Goal: Task Accomplishment & Management: Complete application form

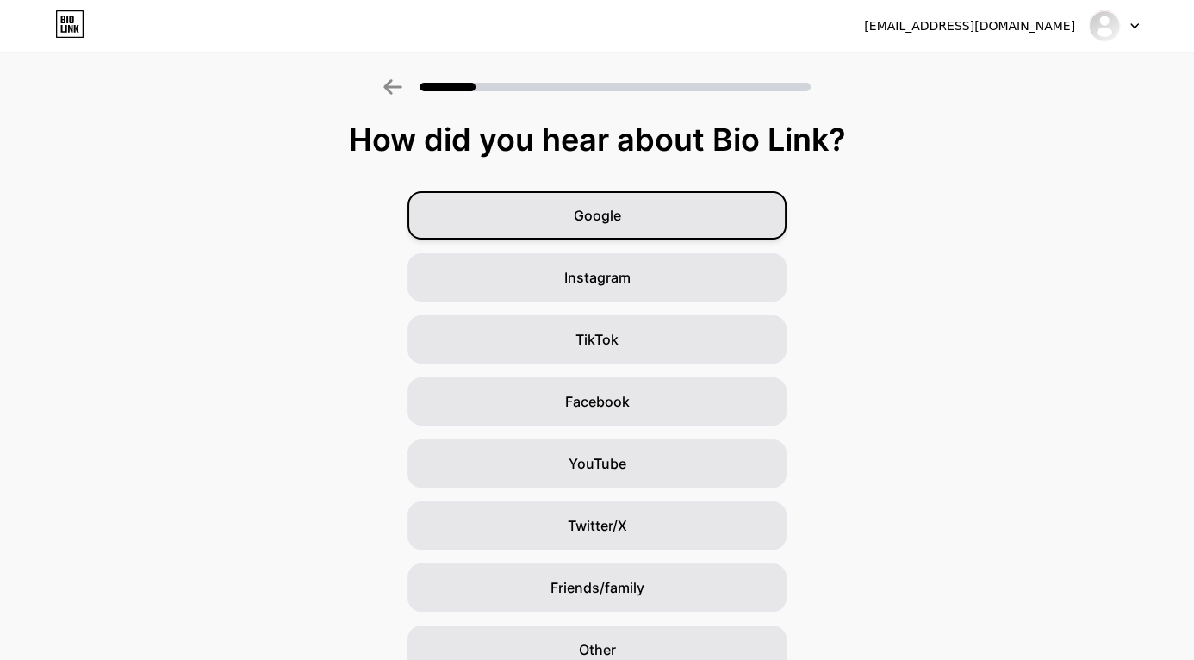
click at [444, 224] on div "Google" at bounding box center [597, 215] width 379 height 48
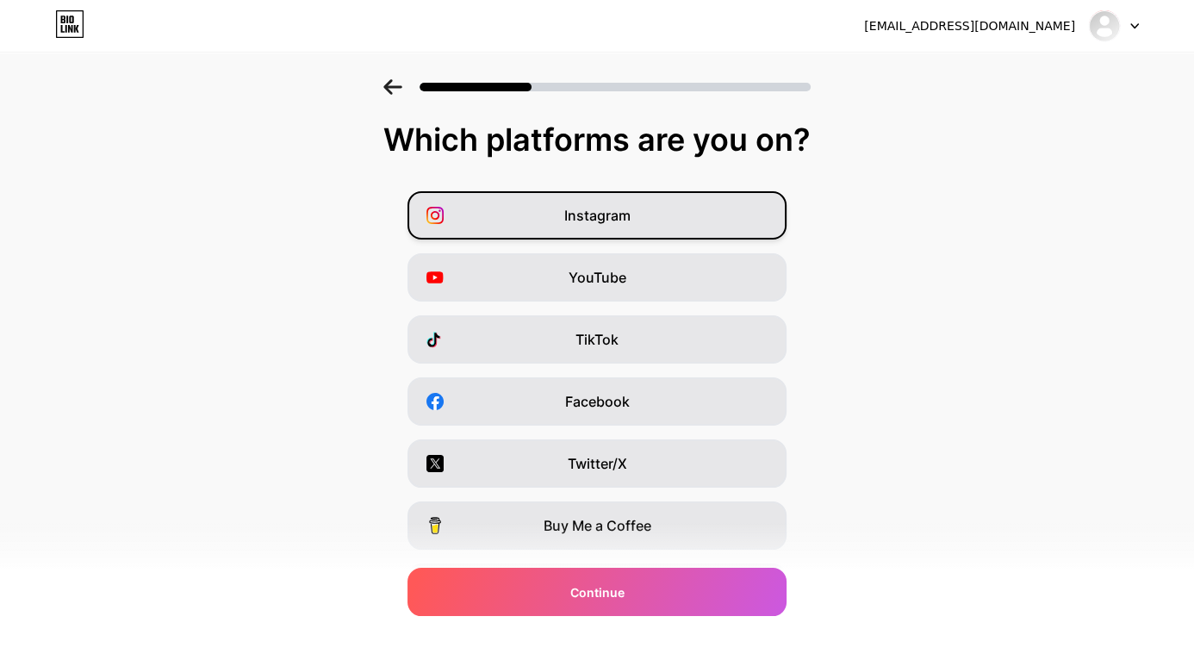
click at [479, 212] on div "Instagram" at bounding box center [597, 215] width 379 height 48
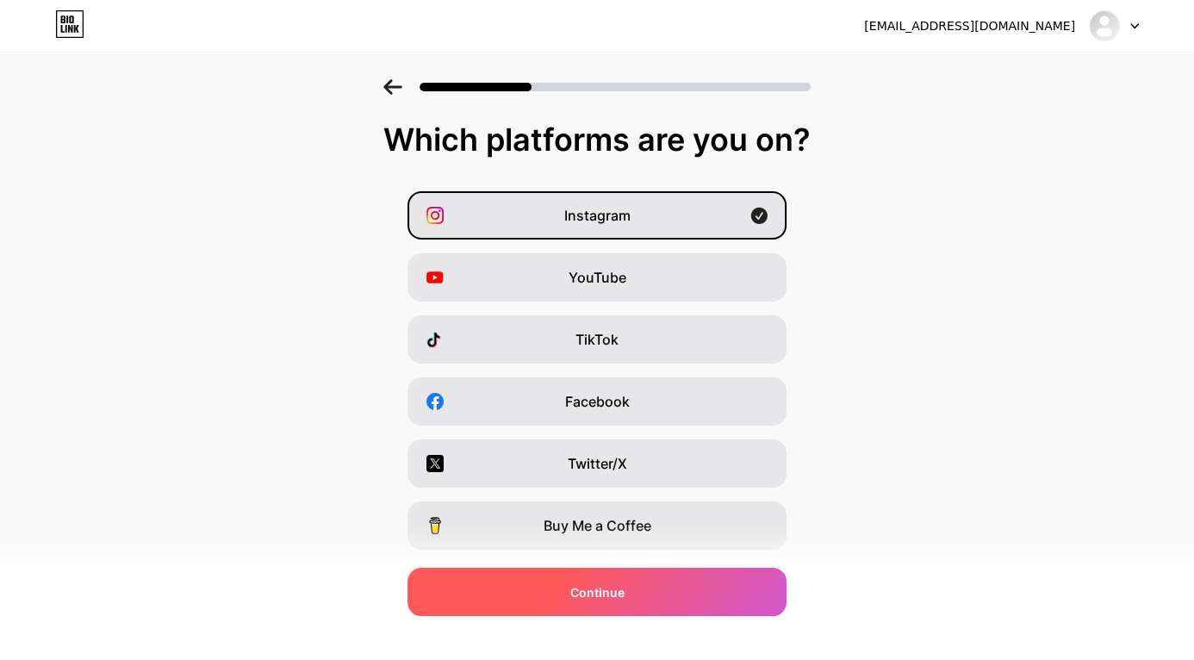
click at [759, 603] on div "Continue" at bounding box center [597, 592] width 379 height 48
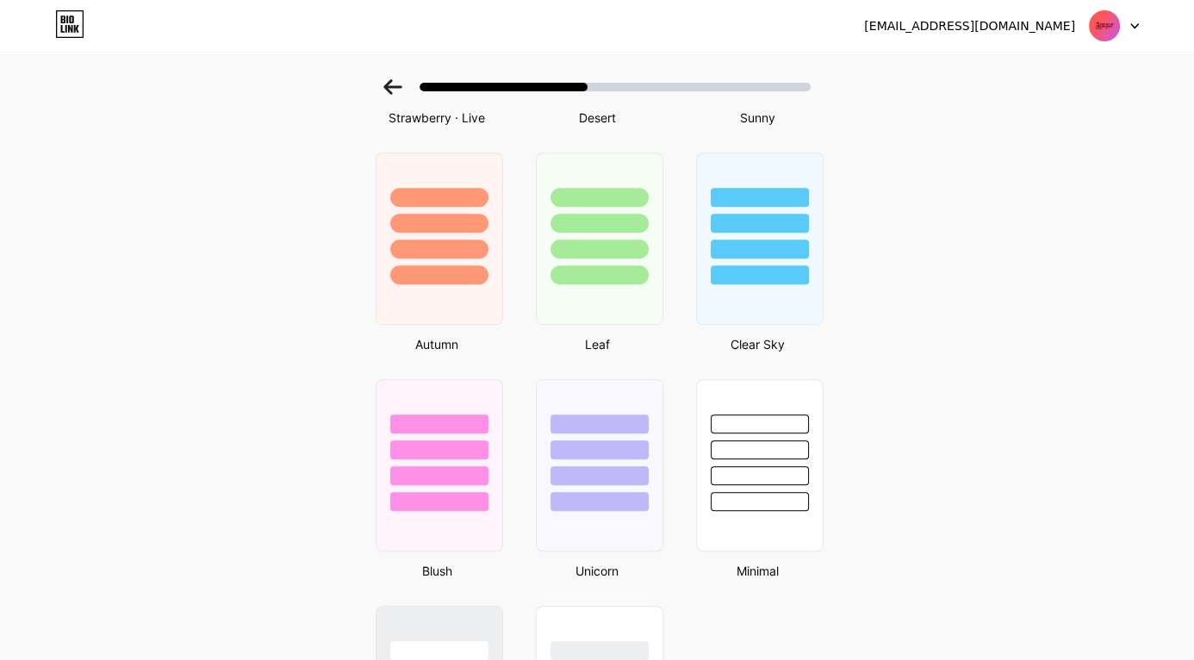
scroll to position [1201, 0]
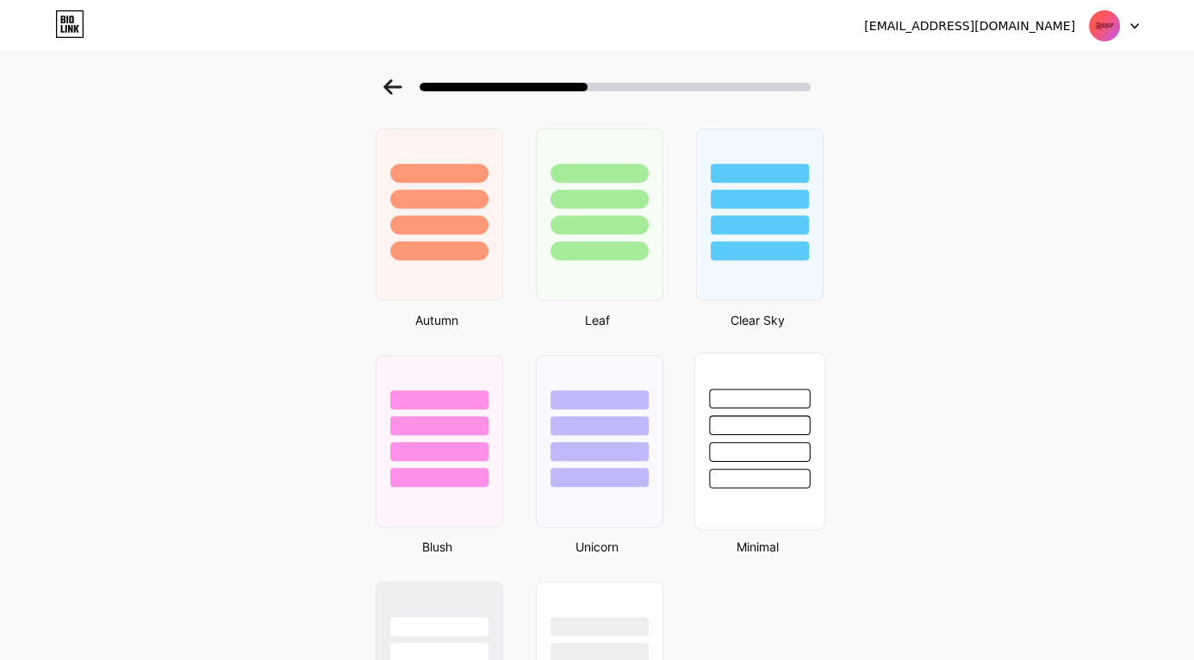
click at [794, 492] on div at bounding box center [759, 440] width 131 height 177
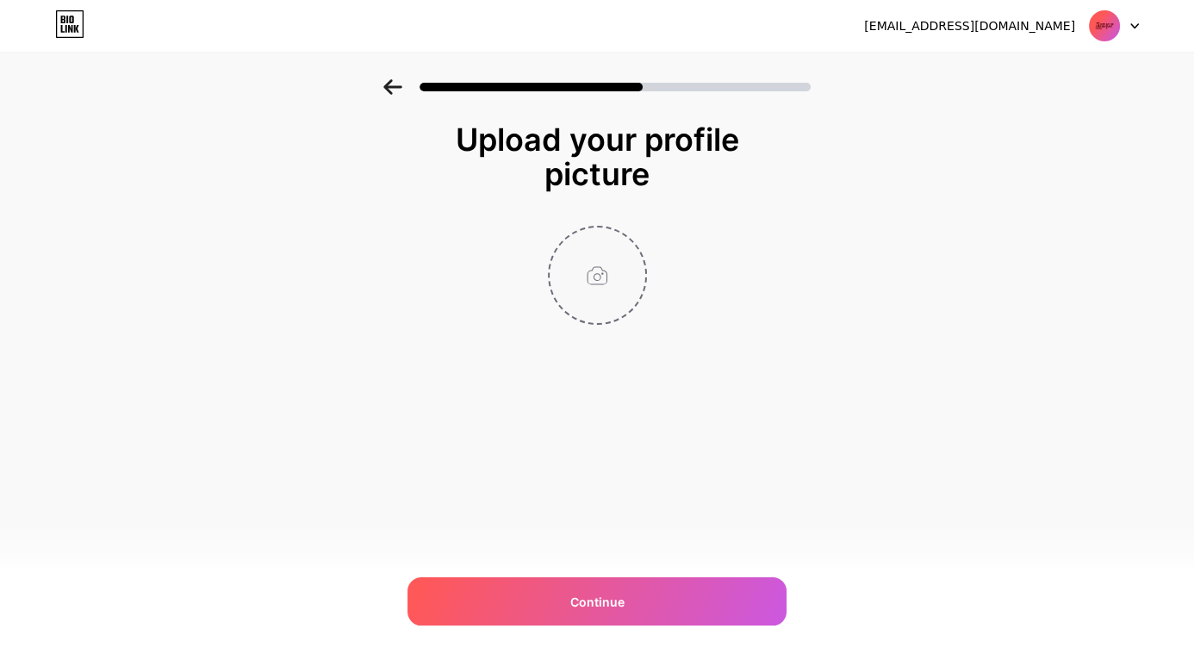
click at [587, 290] on input "file" at bounding box center [598, 275] width 96 height 96
type input "C:\fakepath\IMG-20250925-WA0007.jpg"
click at [600, 284] on img at bounding box center [597, 275] width 99 height 99
click at [590, 283] on img at bounding box center [597, 275] width 99 height 99
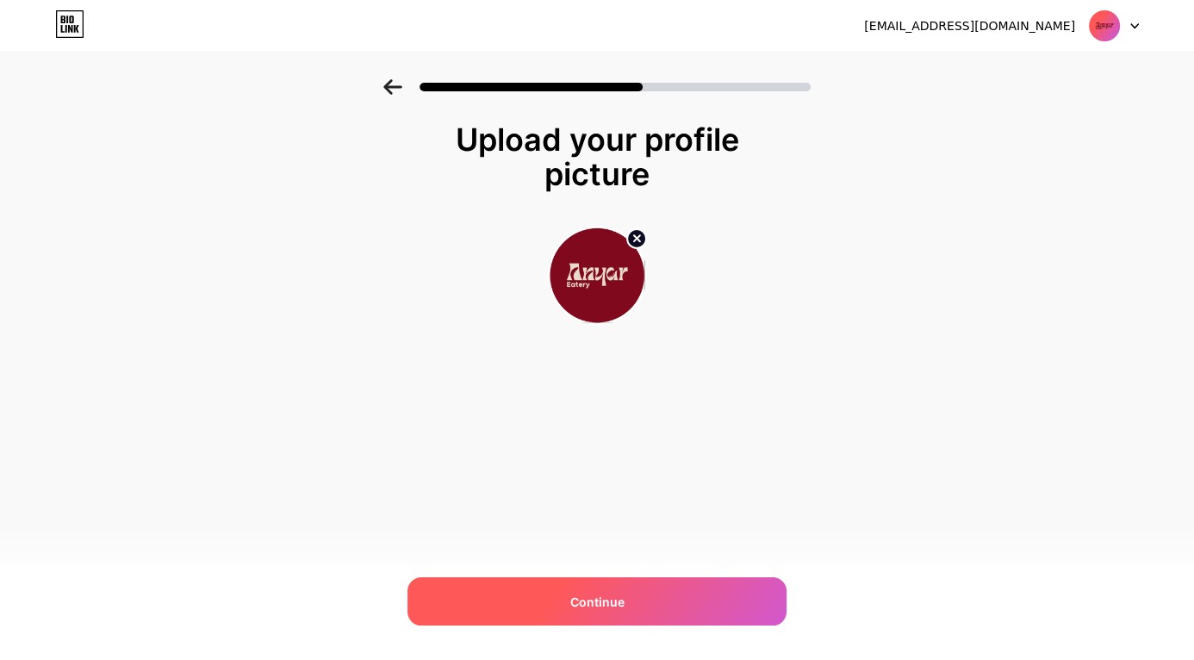
click at [696, 593] on div "Continue" at bounding box center [597, 601] width 379 height 48
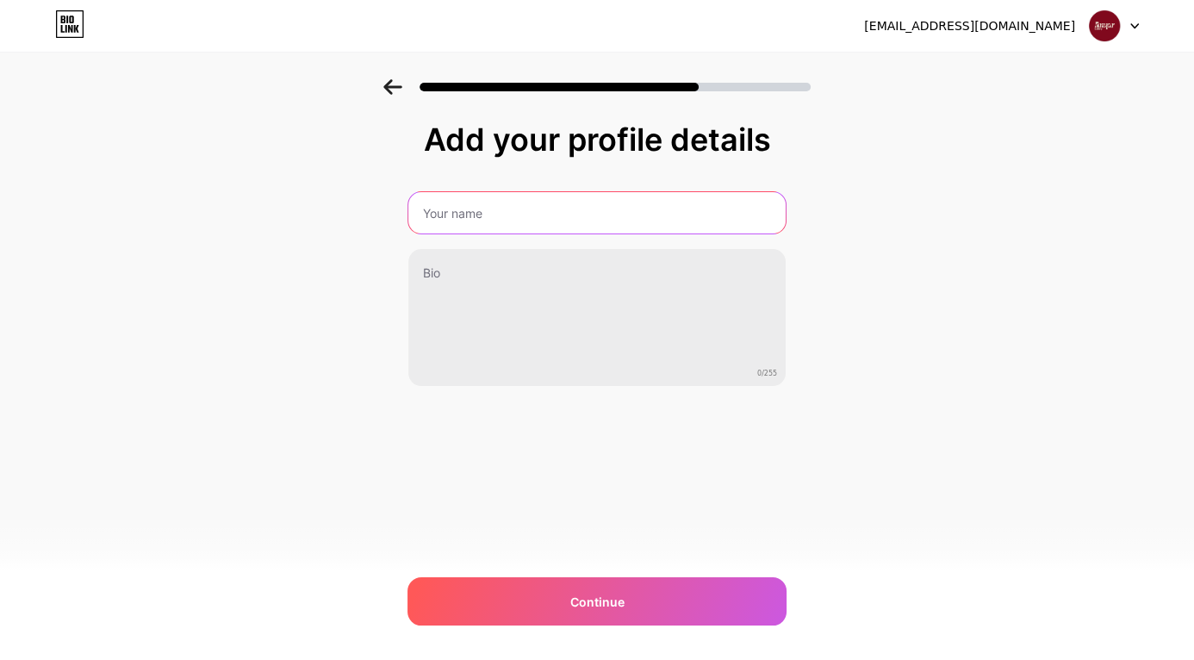
click at [709, 215] on input "text" at bounding box center [596, 212] width 377 height 41
type input "anyareatery"
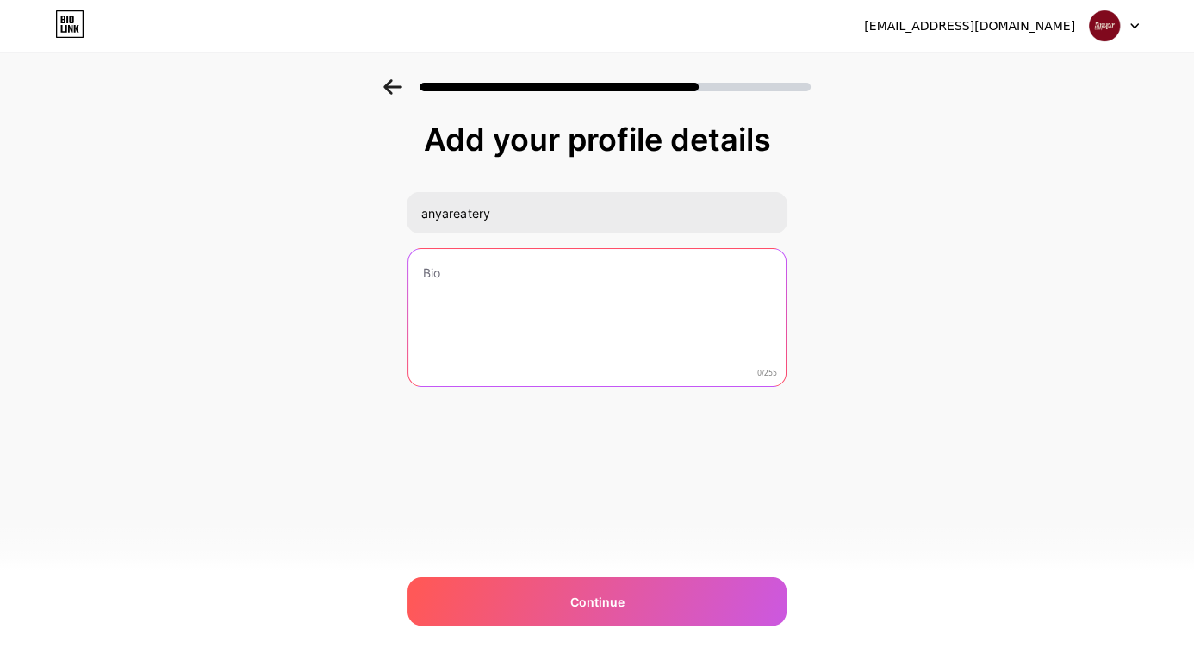
click at [620, 303] on textarea at bounding box center [596, 318] width 377 height 139
type textarea "t"
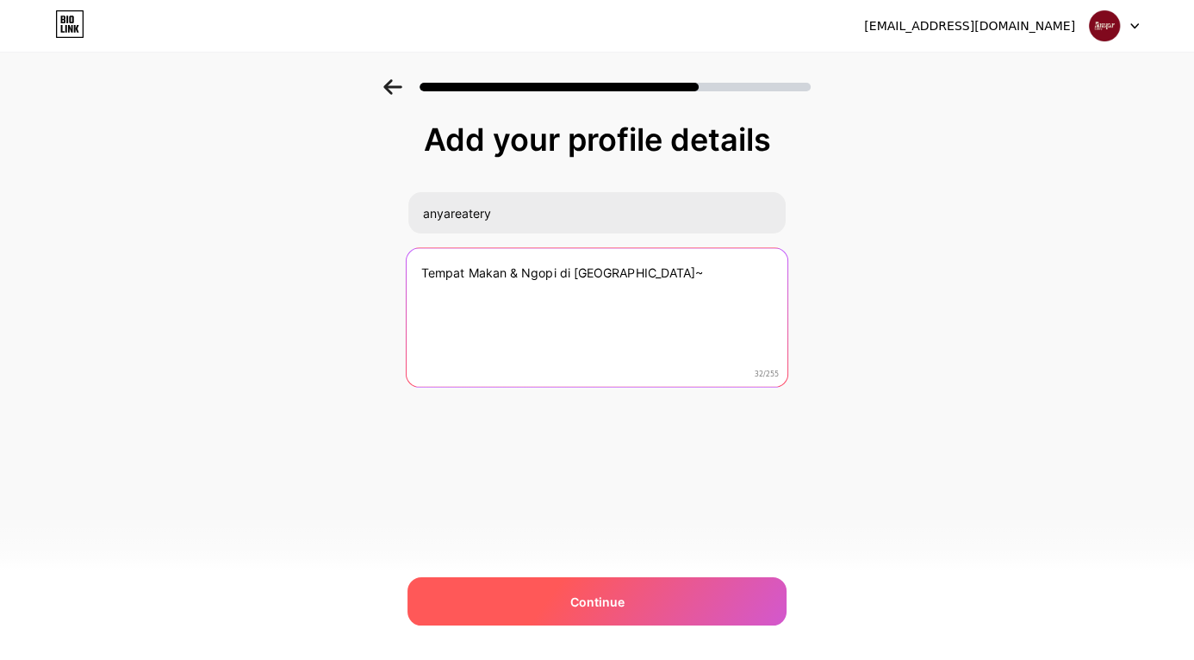
type textarea "Tempat Makan & Ngopi di [GEOGRAPHIC_DATA]~"
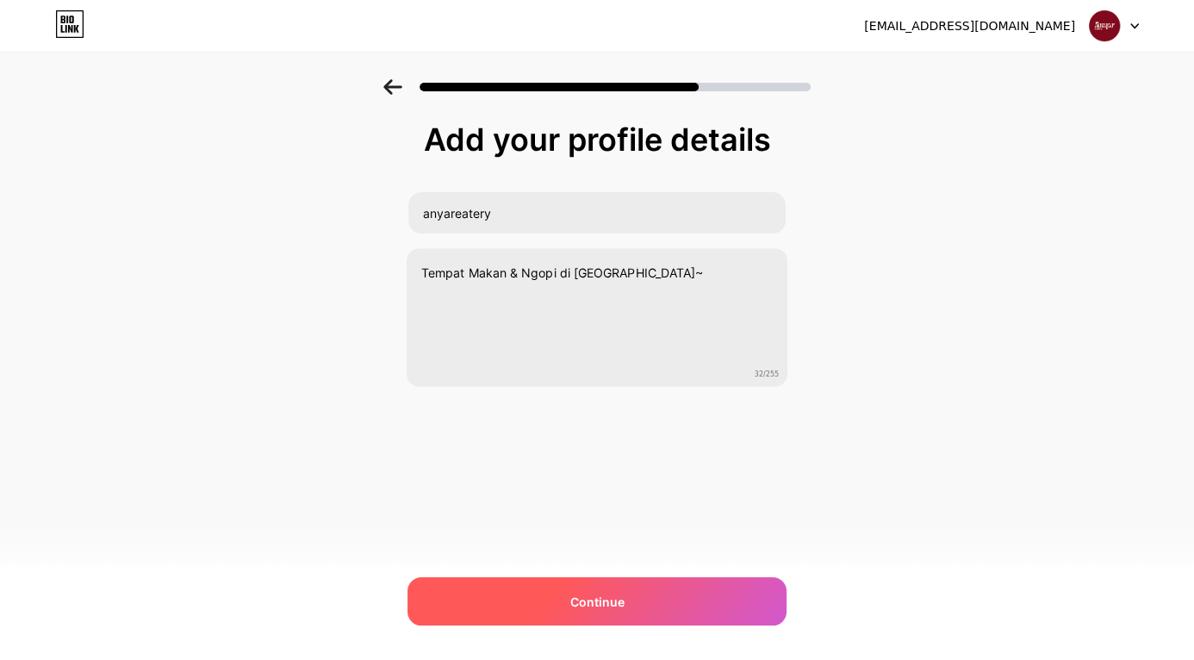
click at [646, 598] on div "Continue" at bounding box center [597, 601] width 379 height 48
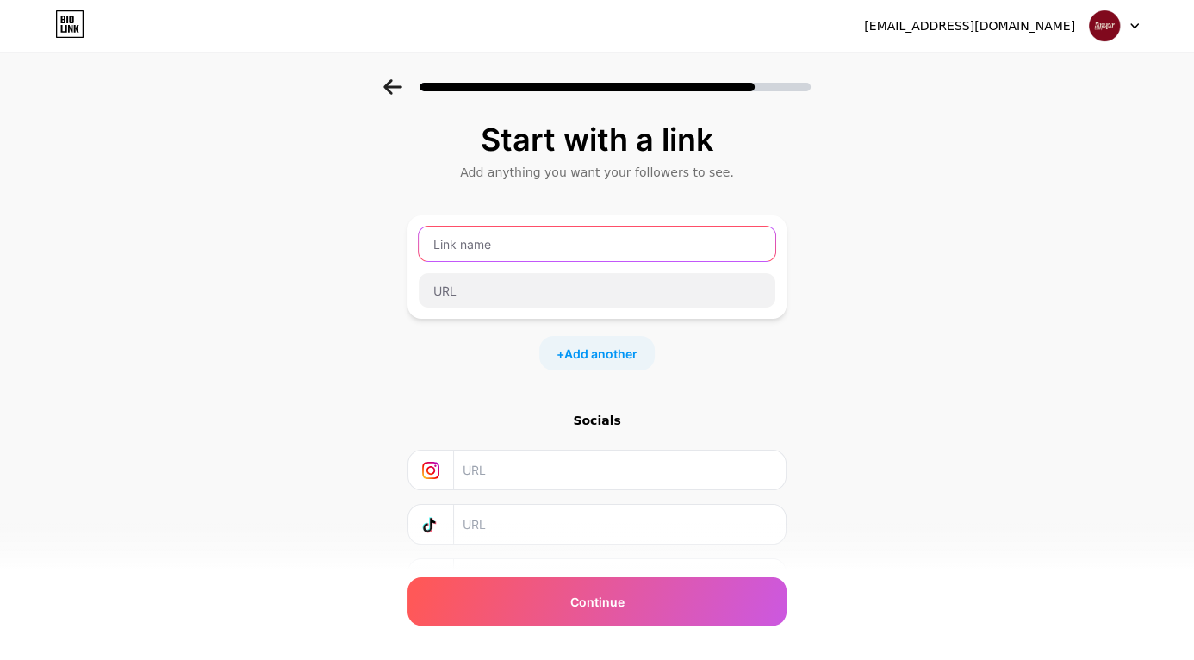
click at [692, 243] on input "text" at bounding box center [597, 244] width 357 height 34
type input "Menu Sinonamanis"
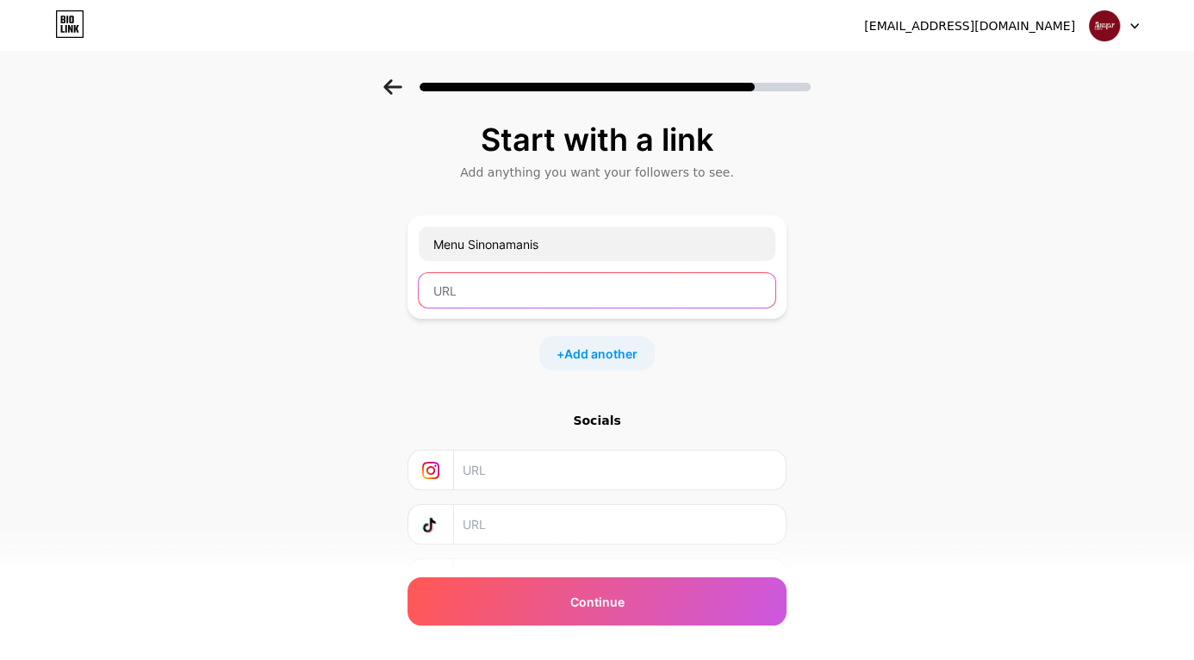
click at [648, 294] on input "text" at bounding box center [597, 290] width 357 height 34
paste input "[URL][DOMAIN_NAME]"
type input "[URL][DOMAIN_NAME]"
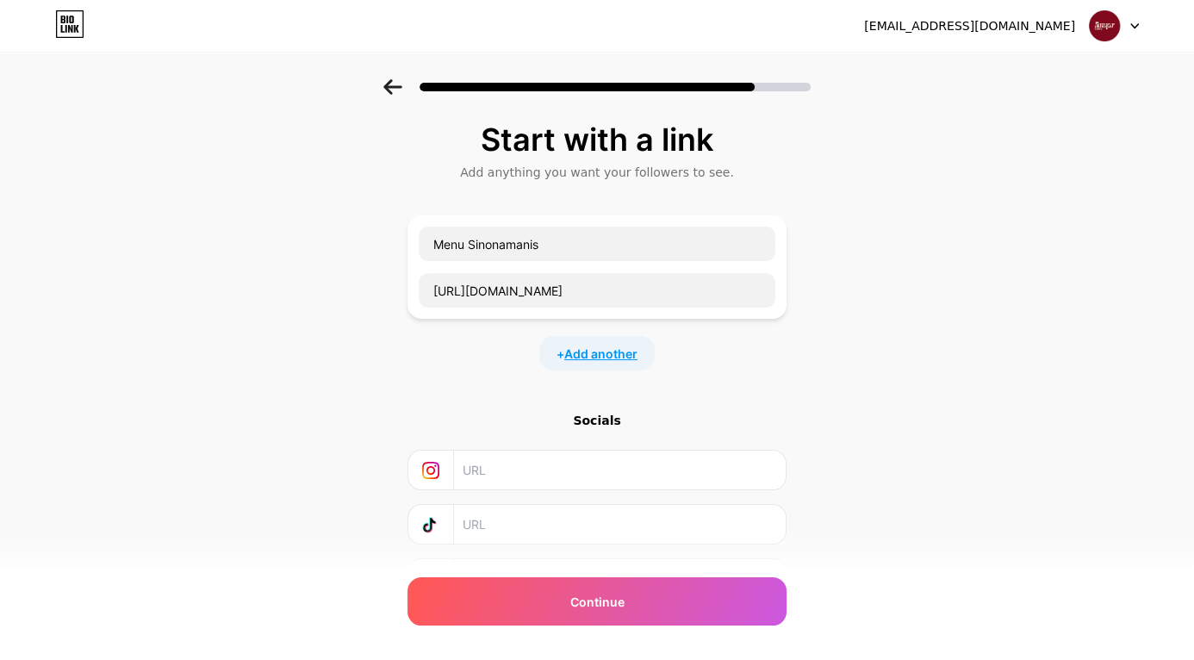
click at [607, 352] on span "Add another" at bounding box center [600, 354] width 73 height 18
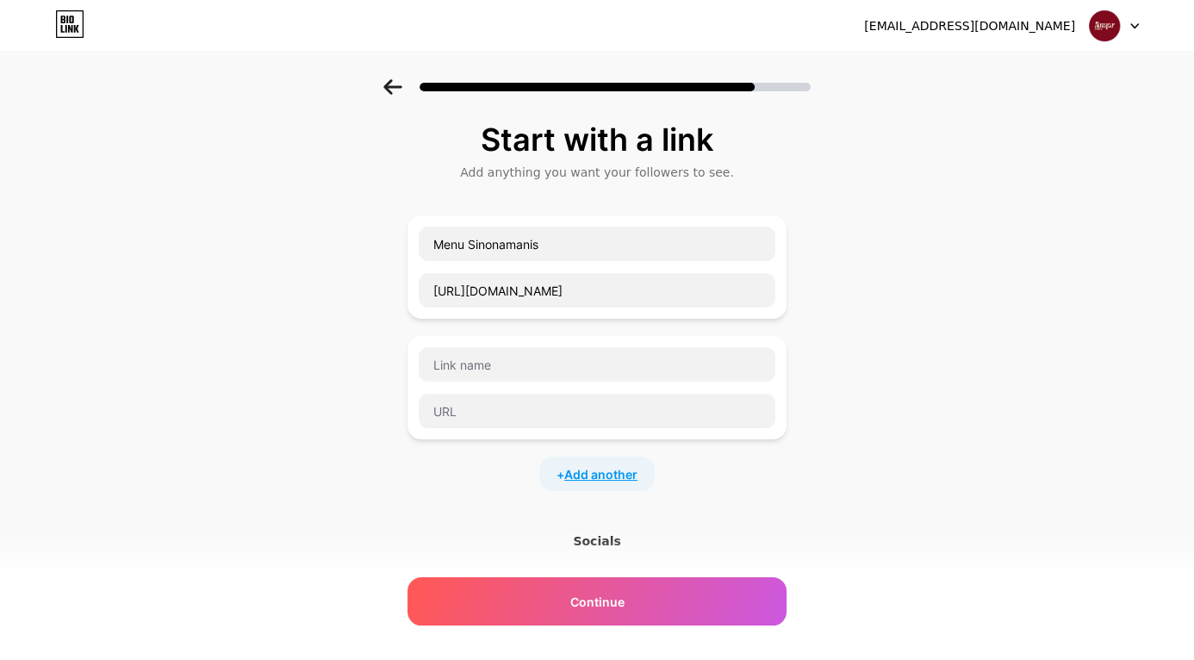
scroll to position [0, 0]
click at [611, 361] on input "text" at bounding box center [597, 364] width 357 height 34
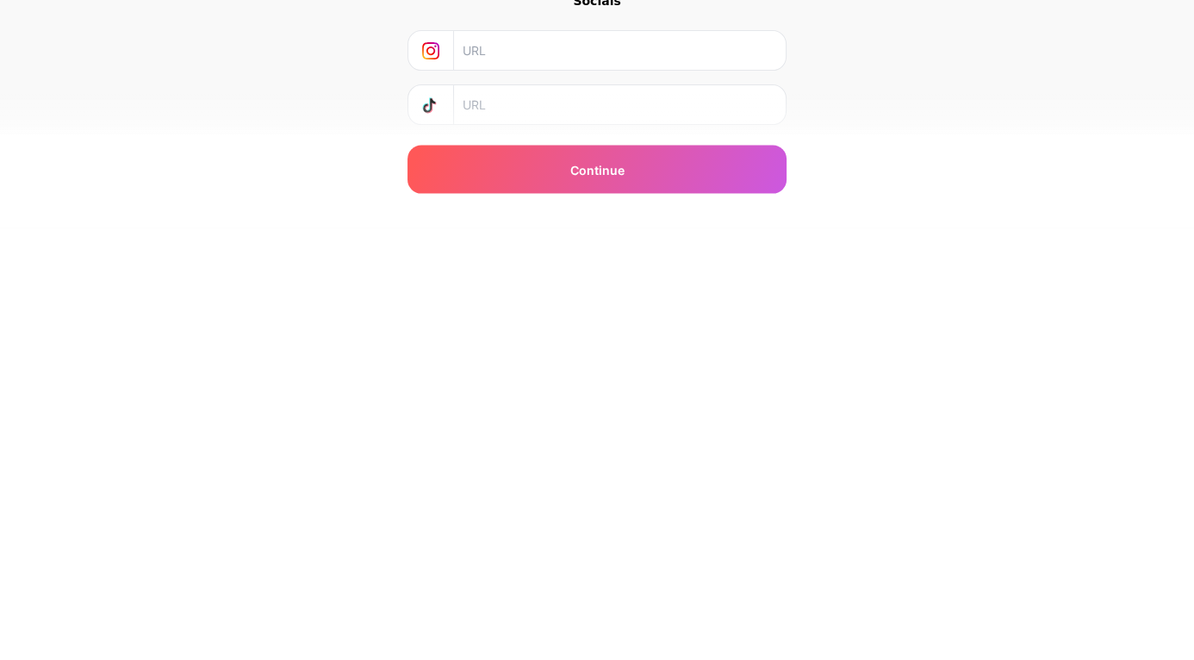
scroll to position [116, 0]
click at [998, 529] on div "Start with a link Add anything you want your followers to see. Menu Sinonamanis…" at bounding box center [597, 326] width 1194 height 726
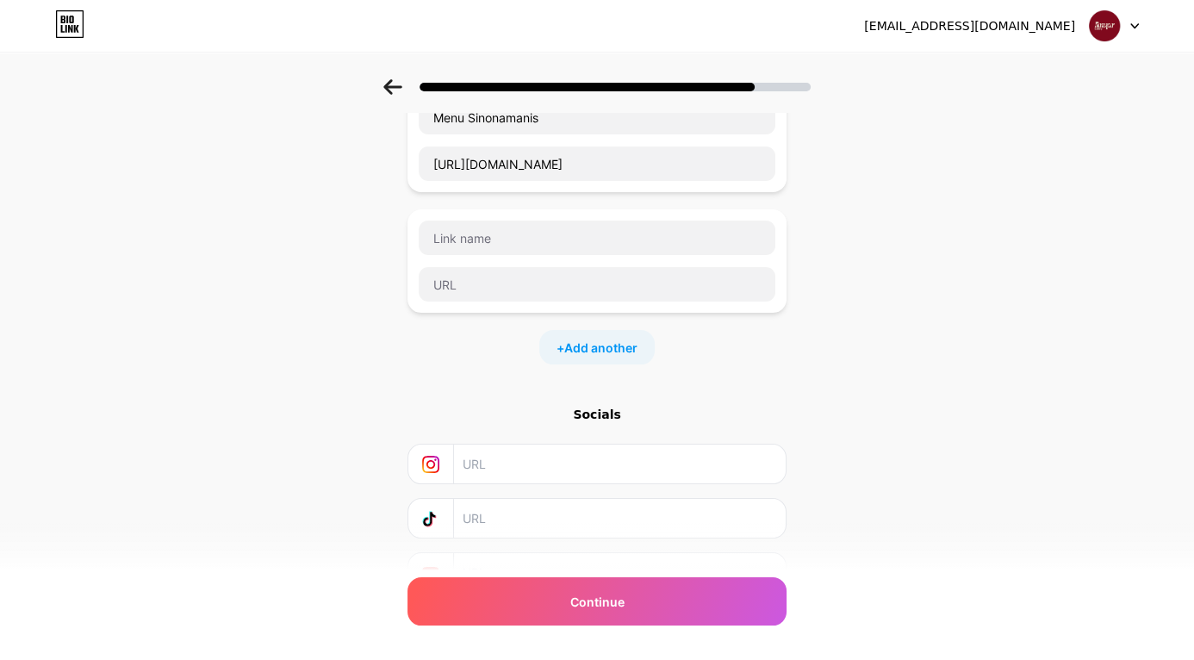
click at [669, 466] on input "text" at bounding box center [619, 464] width 313 height 39
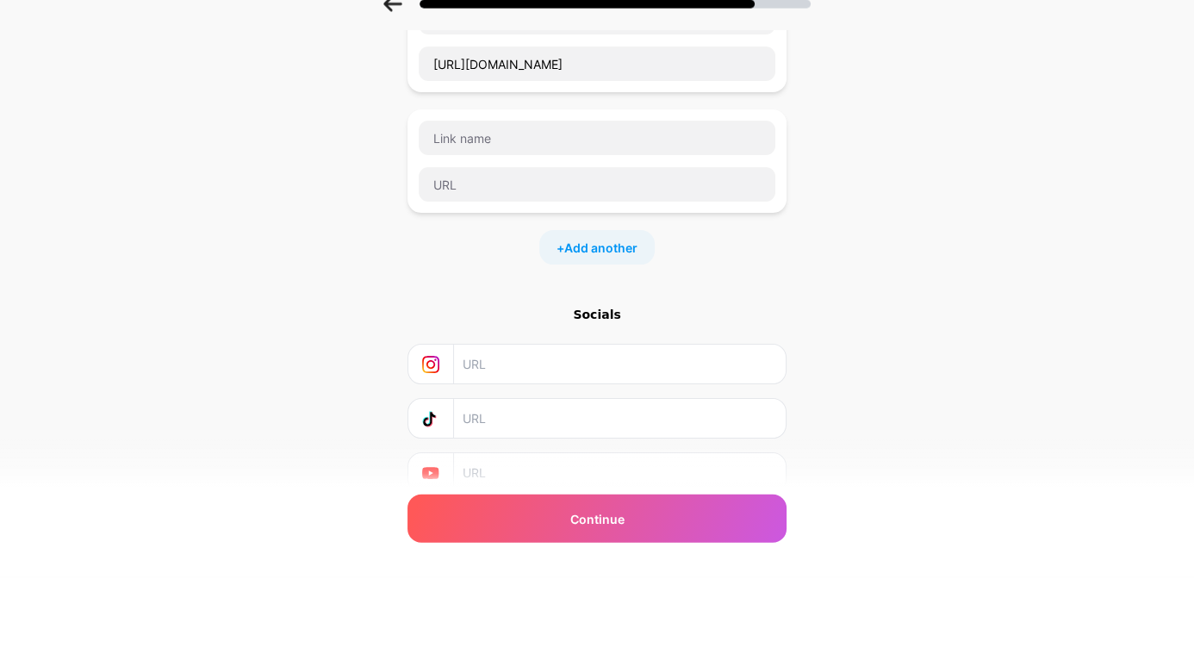
scroll to position [144, 0]
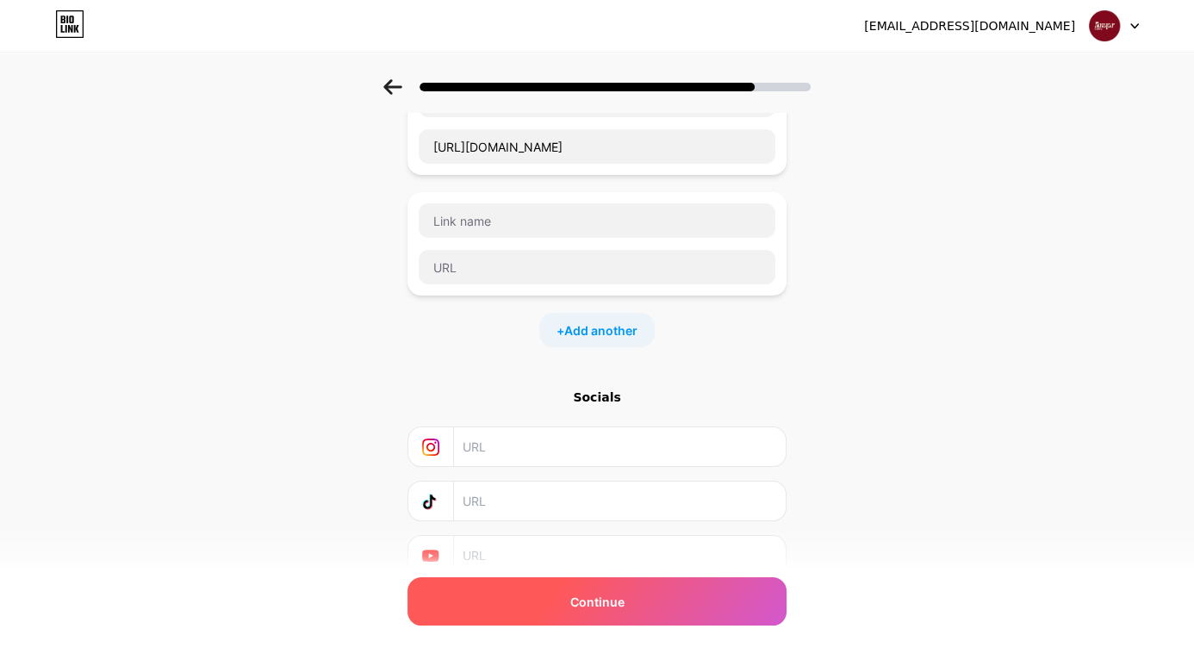
click at [709, 612] on div "Continue" at bounding box center [597, 601] width 379 height 48
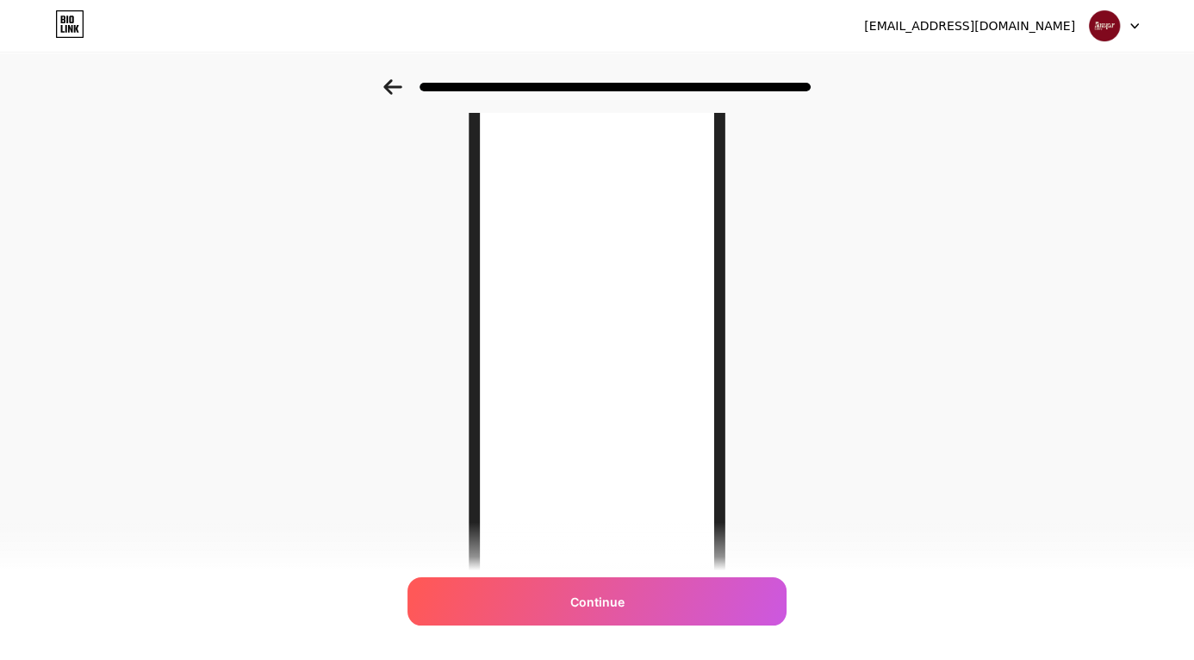
scroll to position [86, 0]
click at [396, 93] on icon at bounding box center [392, 87] width 19 height 16
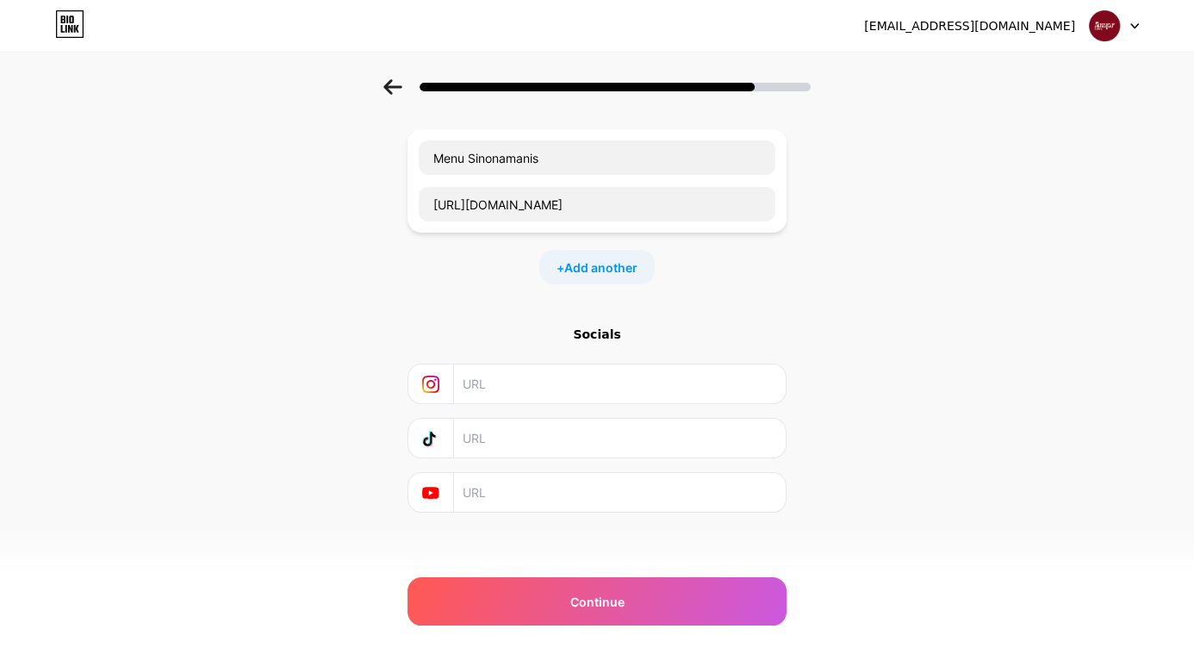
scroll to position [0, 0]
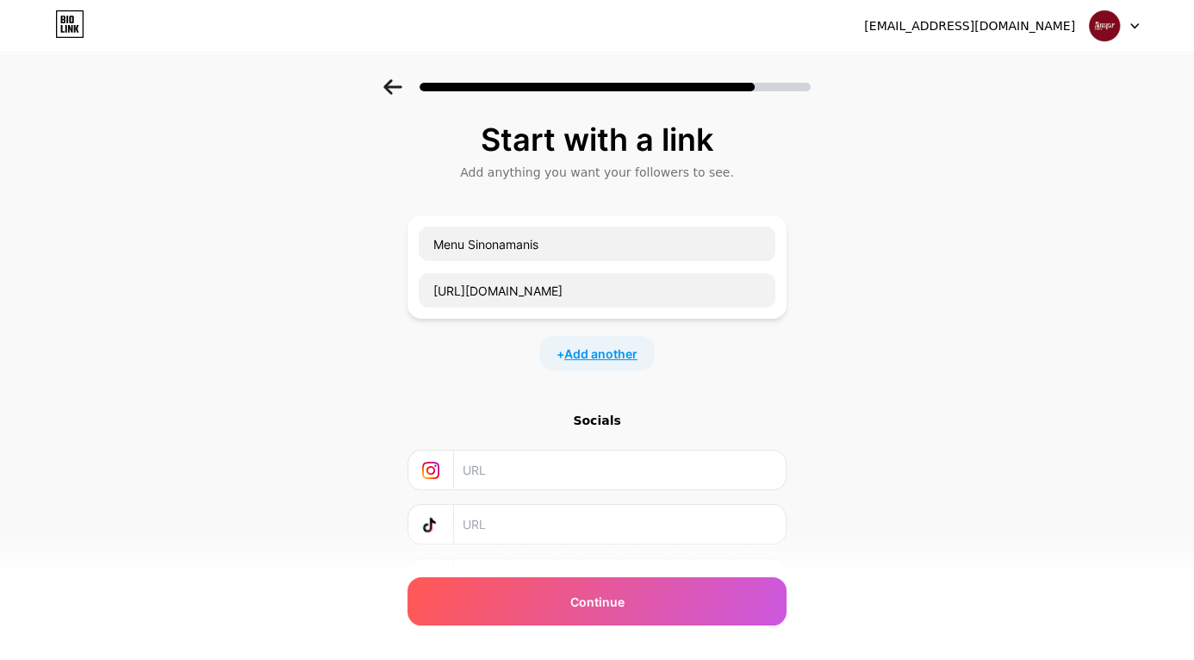
click at [610, 352] on span "Add another" at bounding box center [600, 354] width 73 height 18
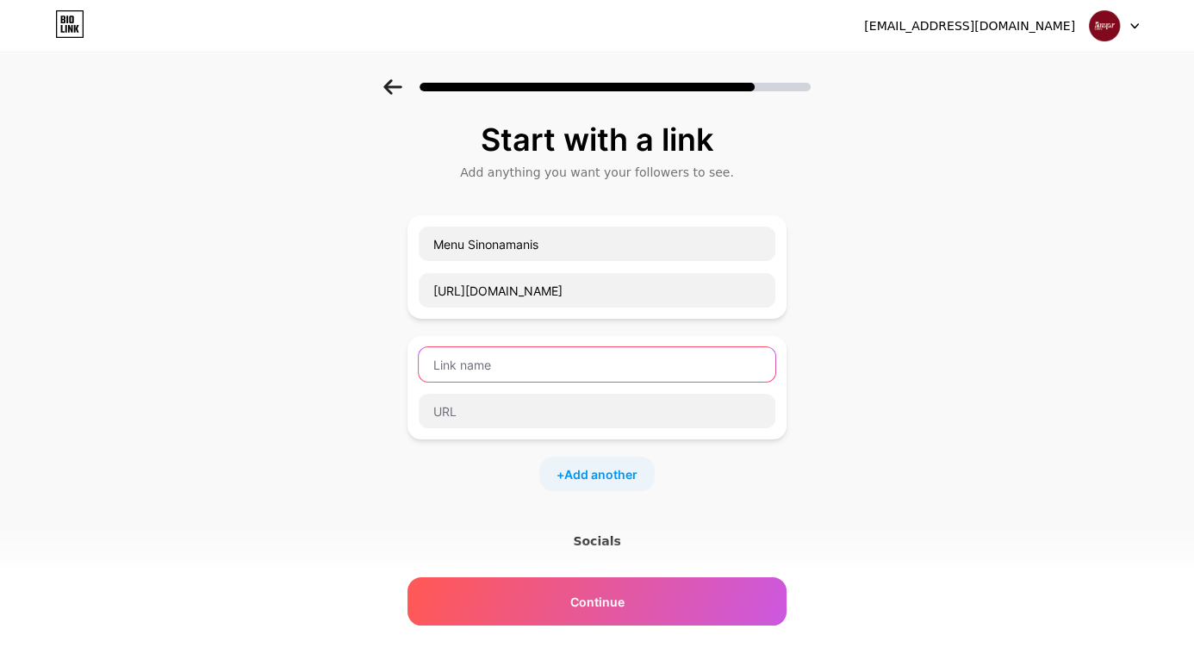
click at [655, 364] on input "text" at bounding box center [597, 364] width 357 height 34
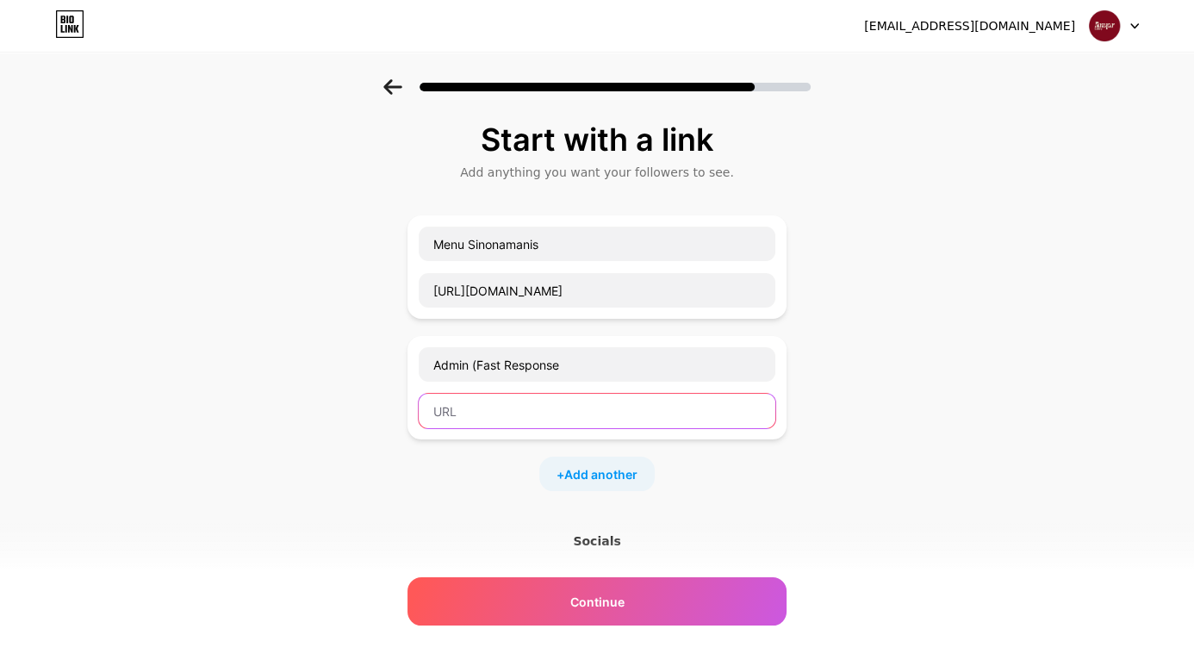
click at [638, 414] on input "text" at bounding box center [597, 411] width 357 height 34
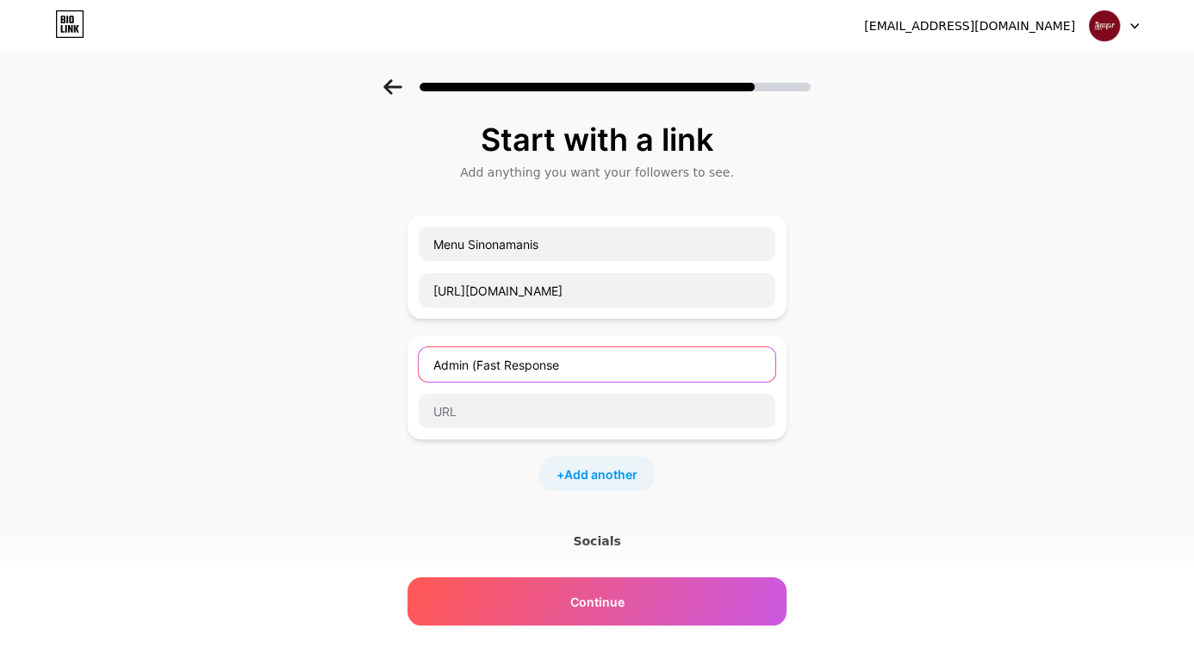
click at [680, 366] on input "Admin (Fast Response" at bounding box center [597, 364] width 357 height 34
type input "Admin (Fast Response)"
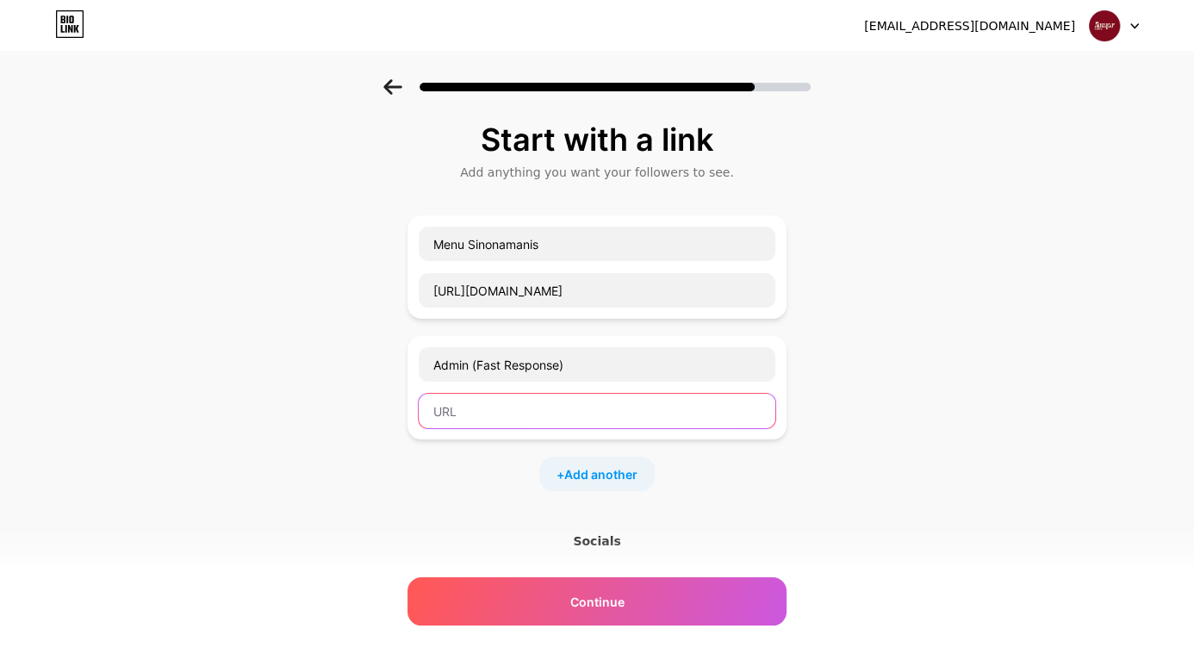
click at [639, 408] on input "text" at bounding box center [597, 411] width 357 height 34
type input "085179950900"
click at [596, 472] on span "Add another" at bounding box center [600, 474] width 73 height 18
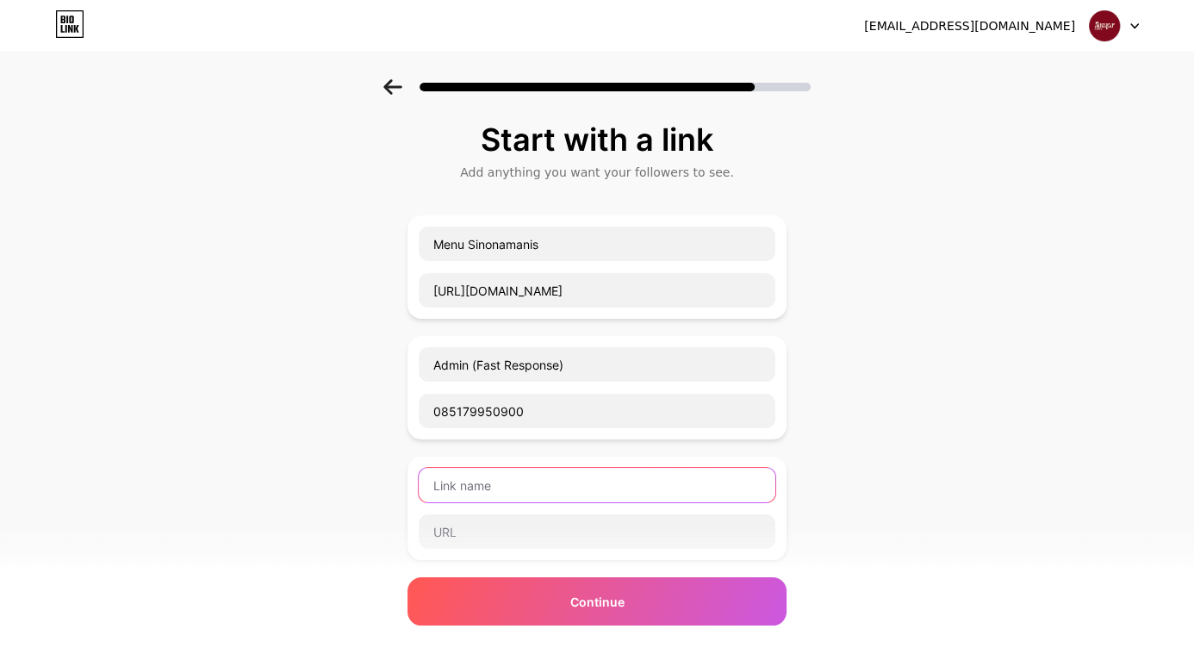
click at [582, 476] on input "text" at bounding box center [597, 485] width 357 height 34
type input "Google Maps & Review"
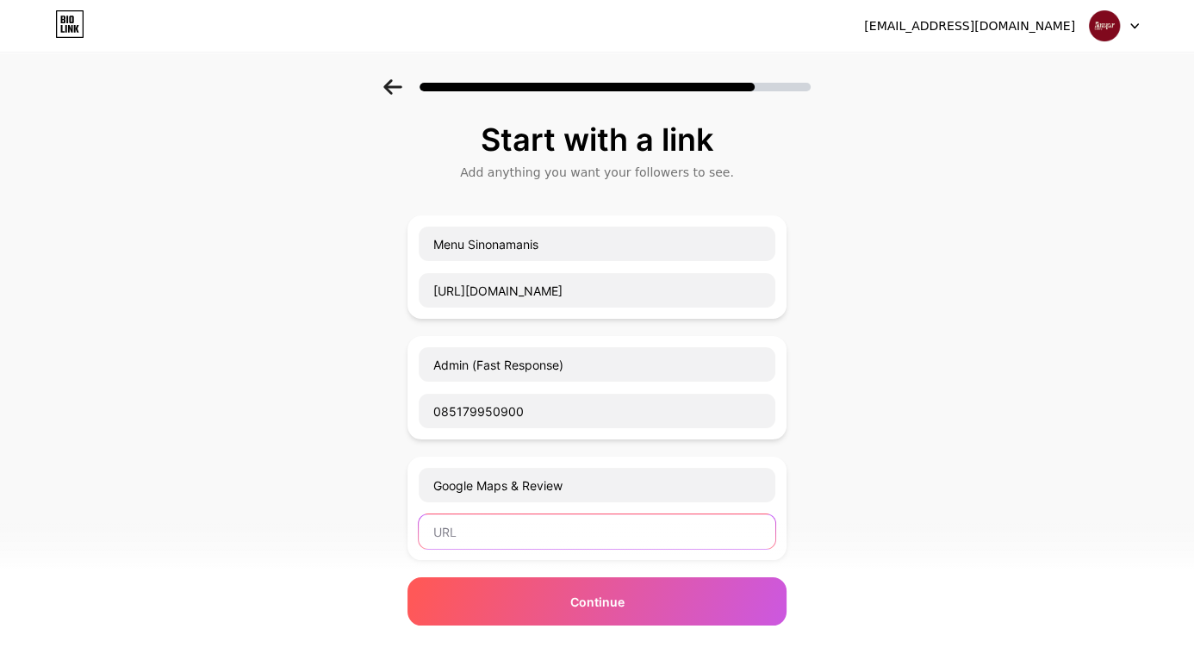
click at [646, 521] on input "text" at bounding box center [597, 531] width 357 height 34
paste input "[URL][DOMAIN_NAME]"
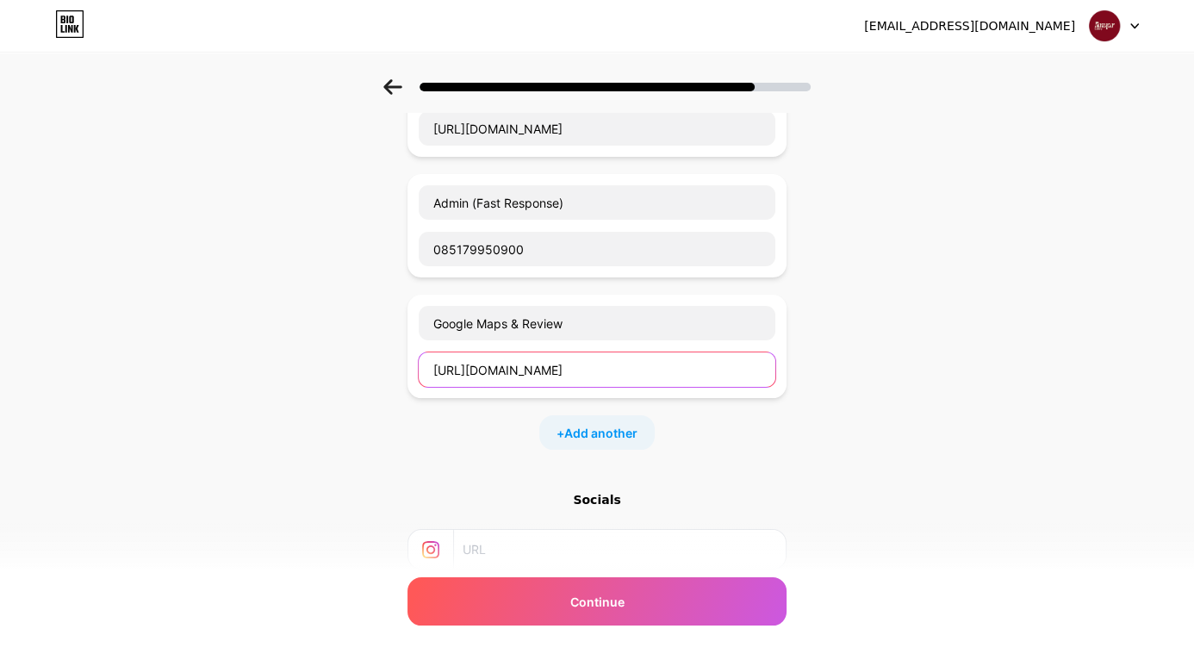
scroll to position [203, 0]
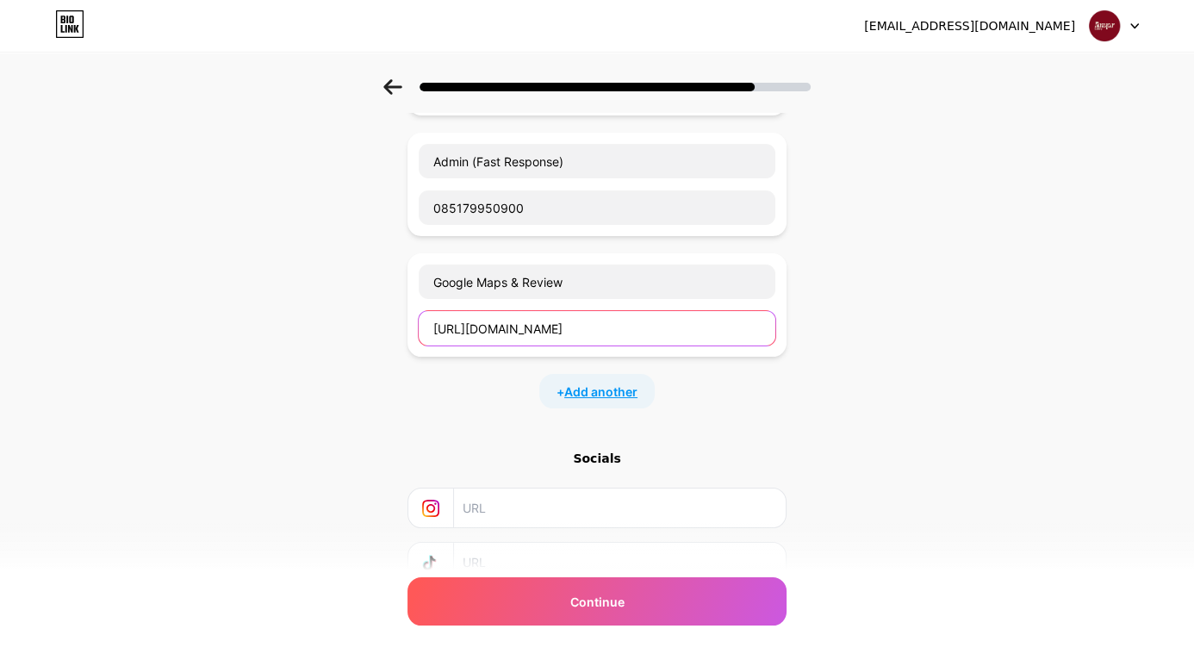
type input "[URL][DOMAIN_NAME]"
click at [619, 387] on span "Add another" at bounding box center [600, 392] width 73 height 18
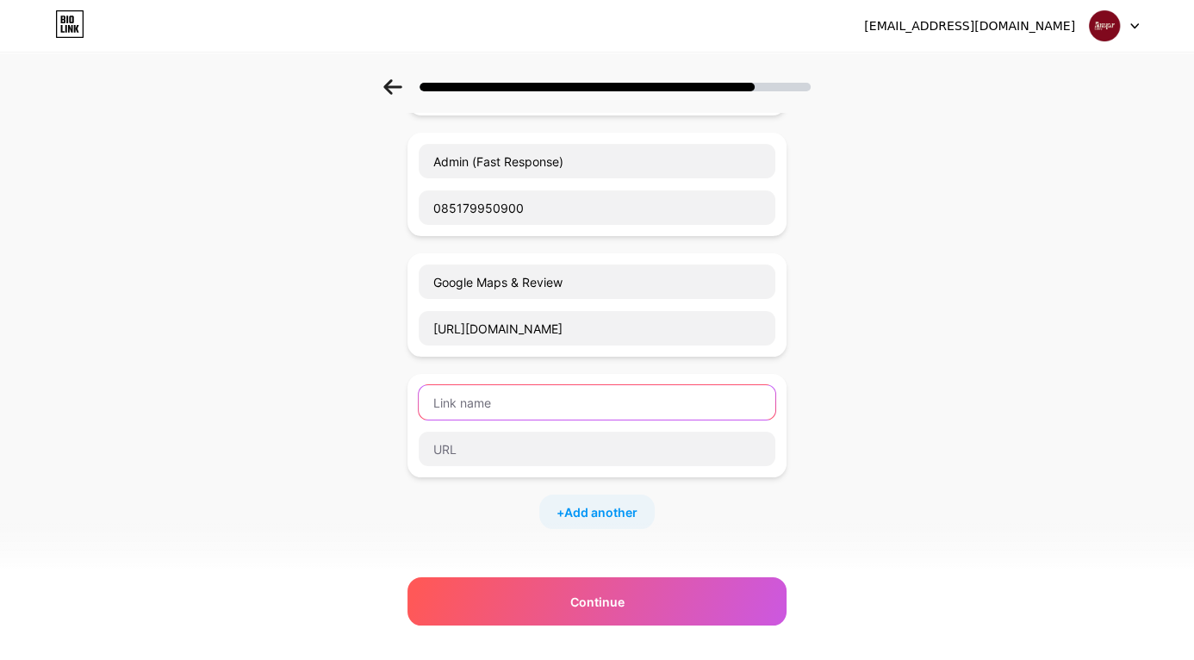
click at [595, 401] on input "text" at bounding box center [597, 402] width 357 height 34
type input "Saran"
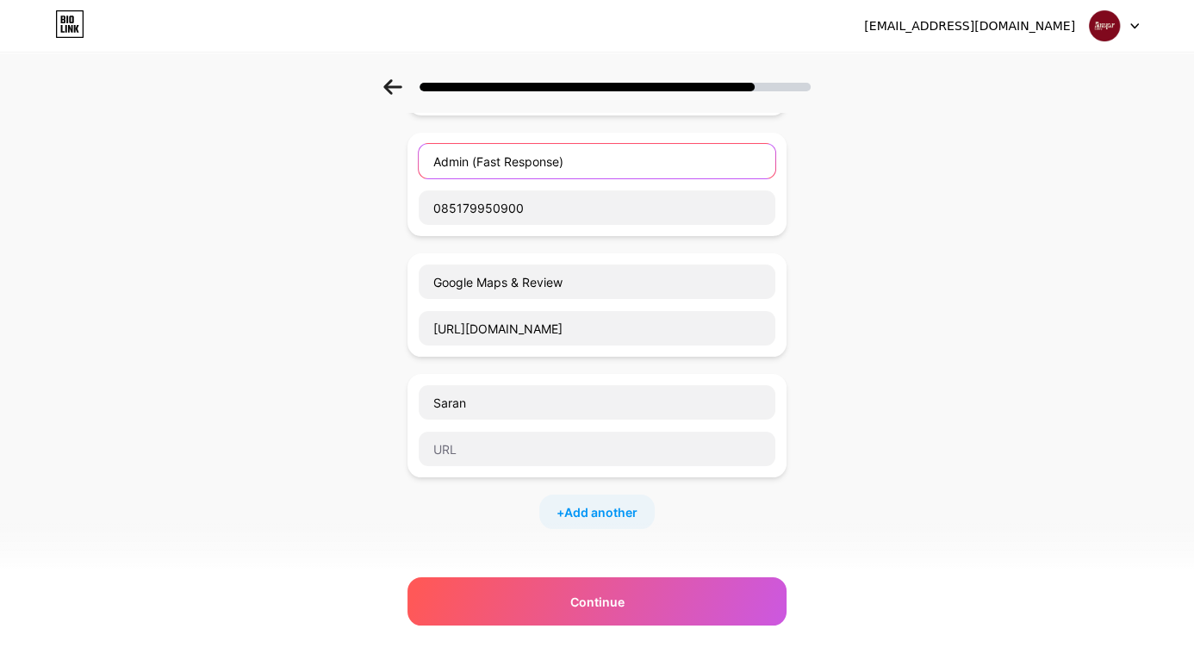
click at [482, 159] on input "Admin (Fast Response)" at bounding box center [597, 161] width 357 height 34
type input "Admin (Fast Response)"
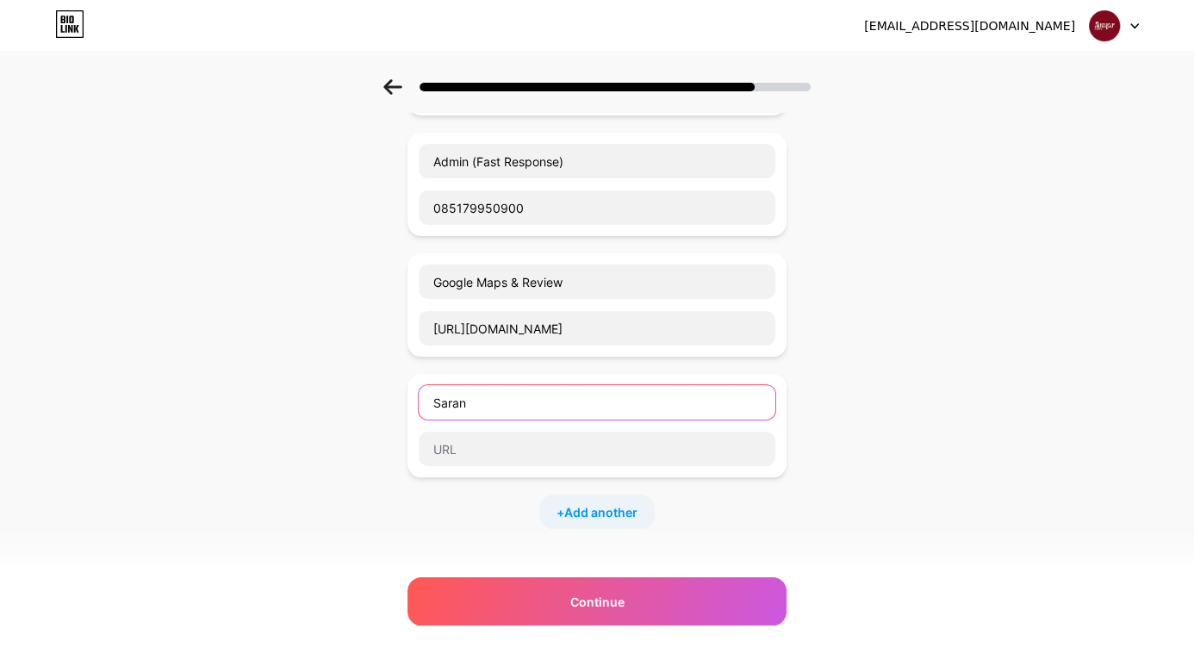
click at [520, 401] on input "Saran" at bounding box center [597, 402] width 357 height 34
type input "Saran, Kritik & Keluhan"
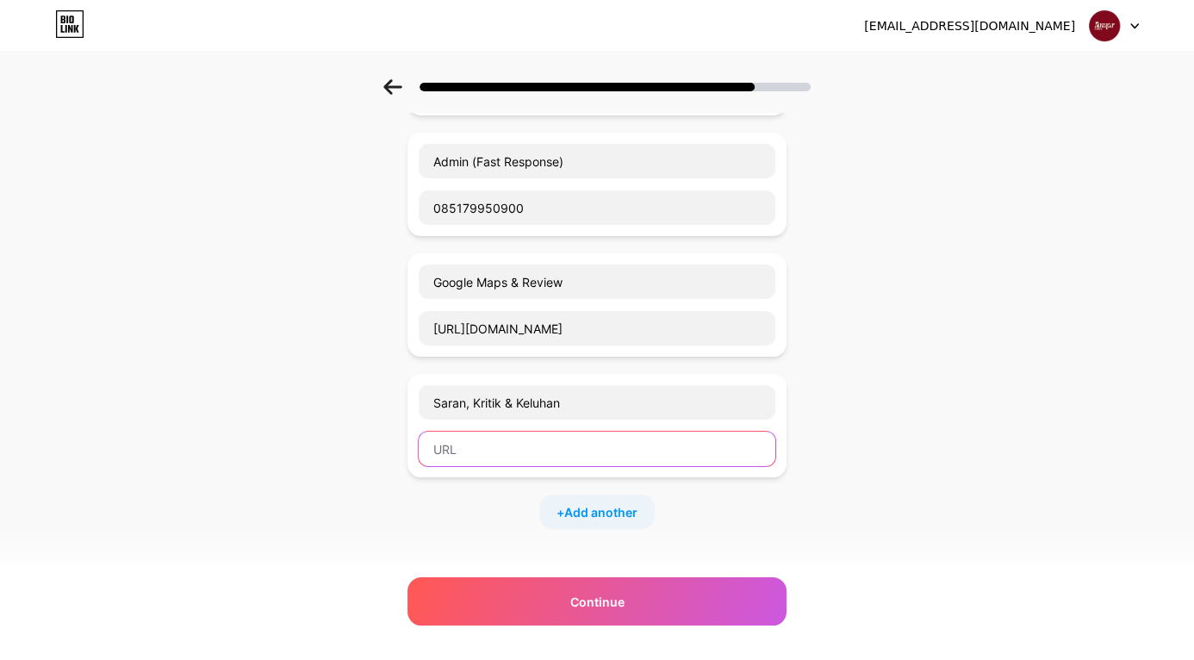
click at [600, 442] on input "text" at bounding box center [597, 449] width 357 height 34
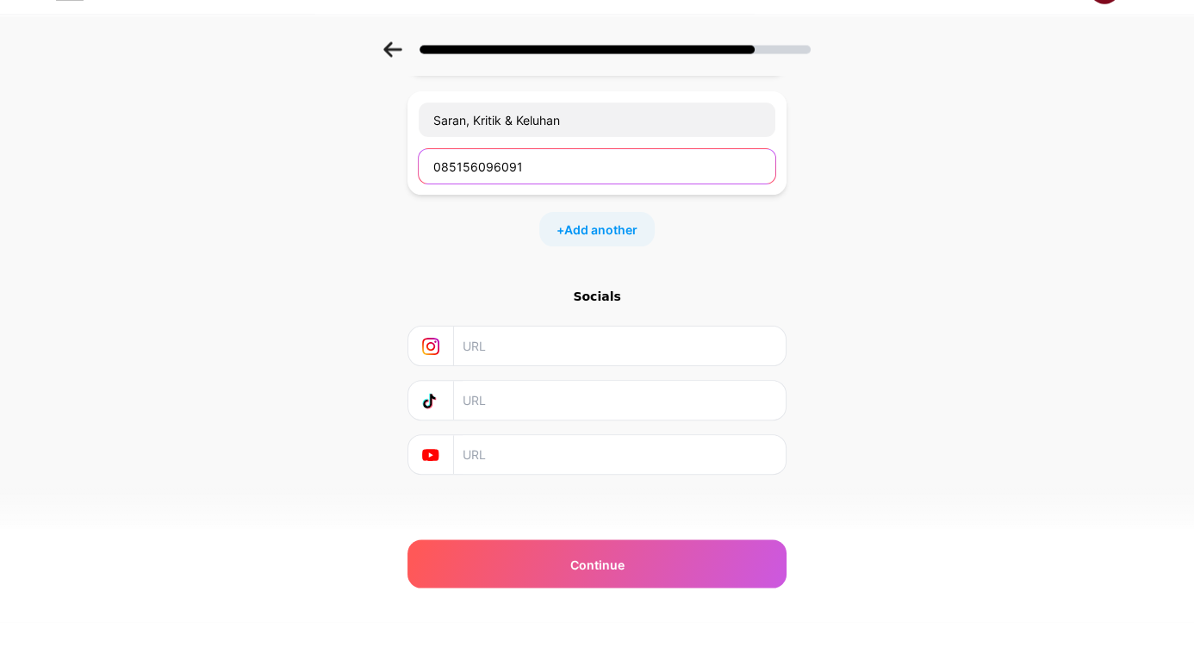
type input "085156096091"
click at [637, 381] on input "text" at bounding box center [619, 383] width 313 height 39
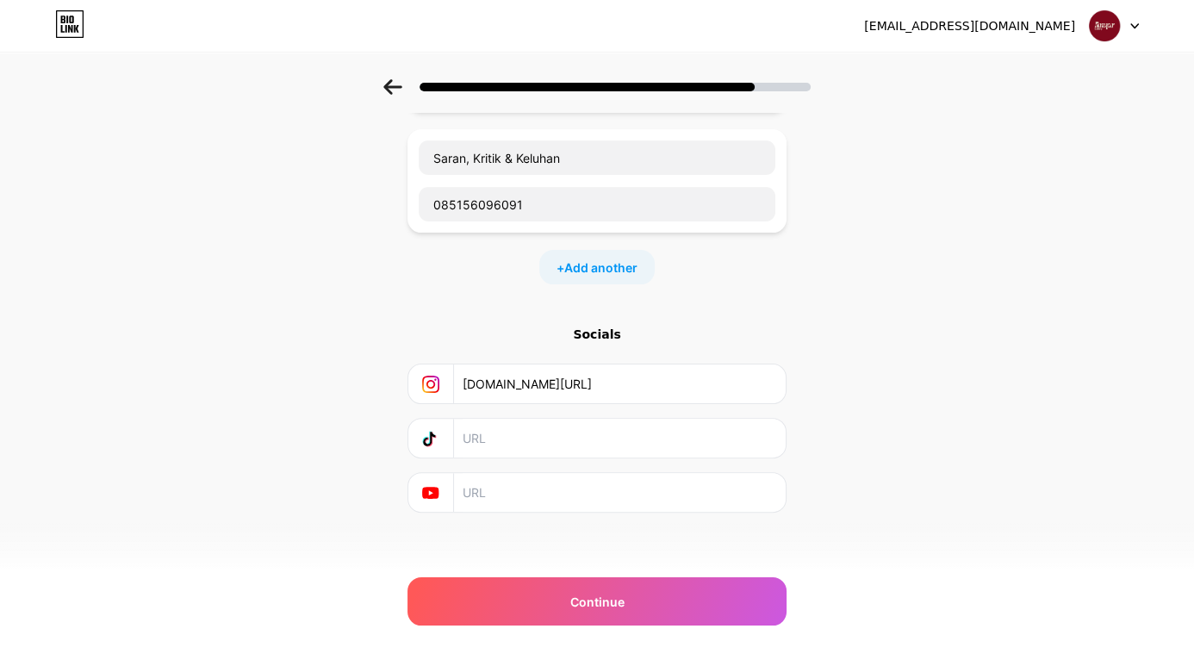
type input "[DOMAIN_NAME][URL]"
click at [481, 437] on input "text" at bounding box center [619, 438] width 313 height 39
paste input "[DOMAIN_NAME][URL]"
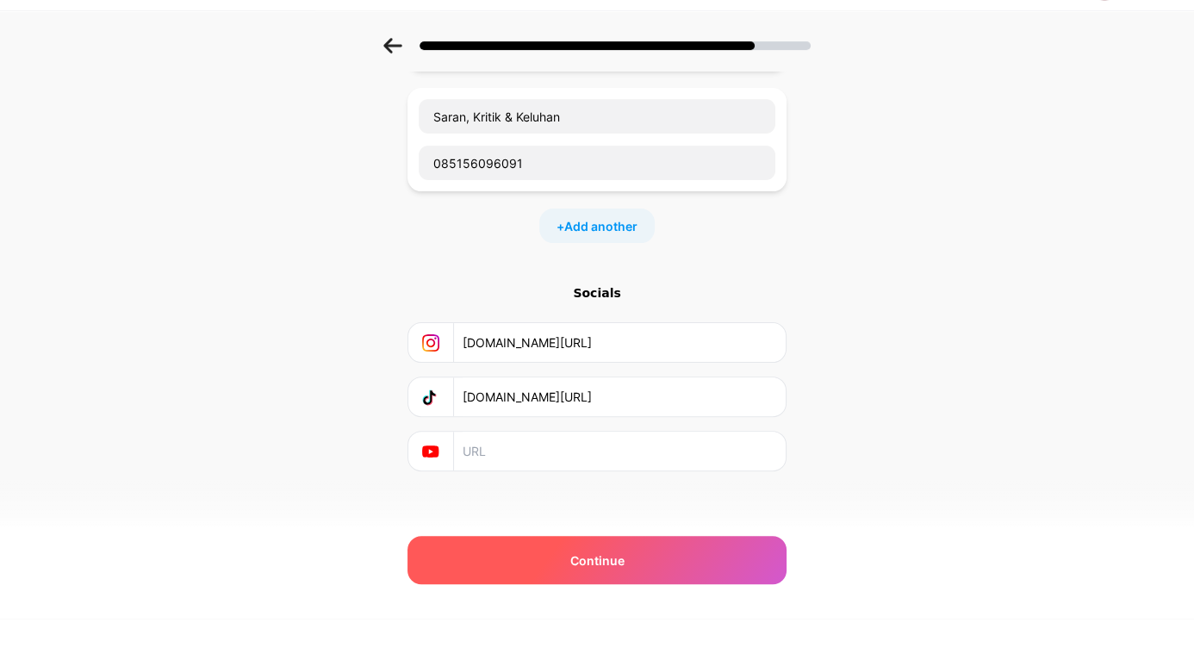
type input "[DOMAIN_NAME][URL]"
click at [673, 605] on div "Continue" at bounding box center [597, 601] width 379 height 48
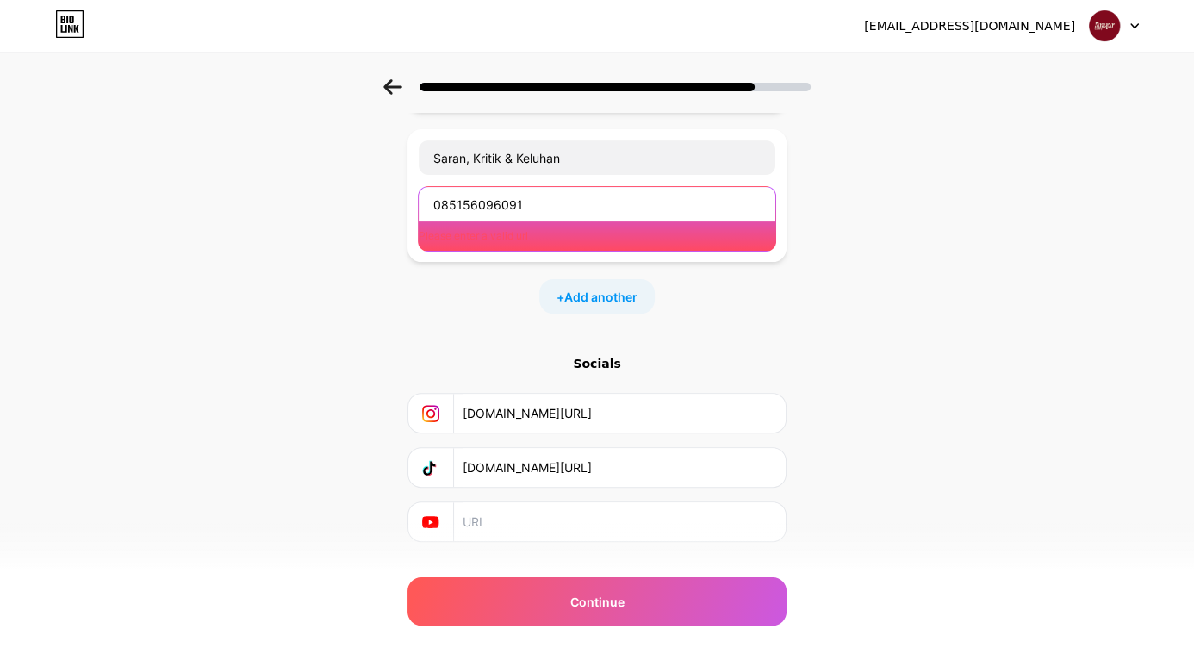
click at [437, 201] on input "085156096091" at bounding box center [597, 204] width 357 height 34
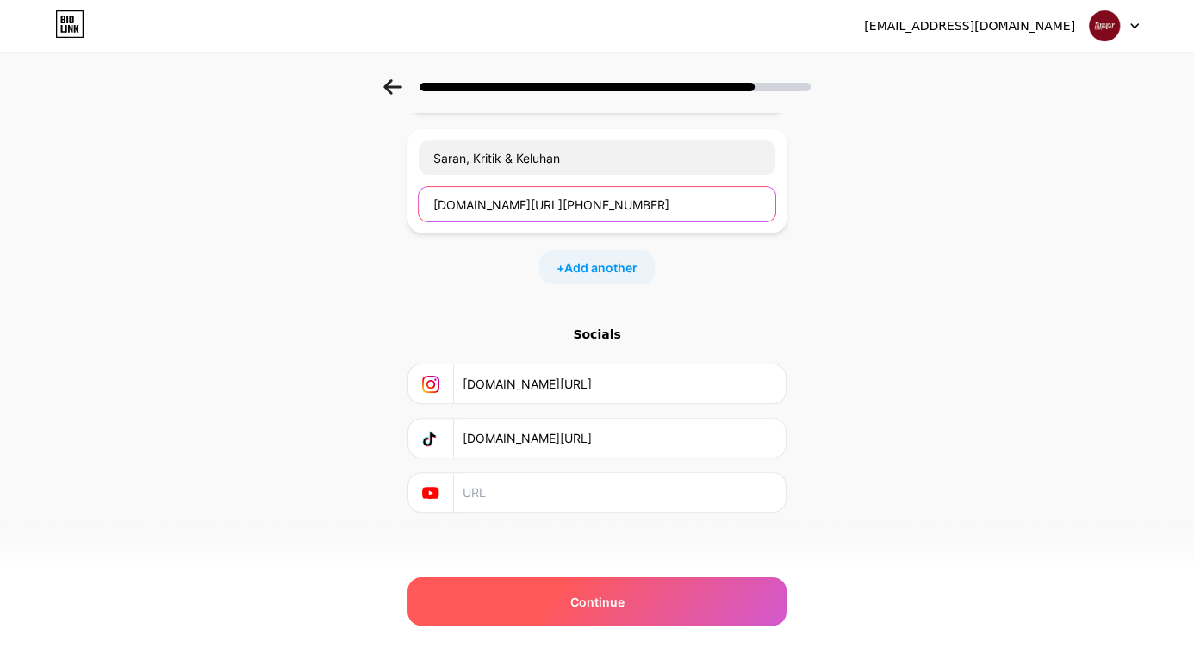
type input "[DOMAIN_NAME][URL][PHONE_NUMBER]"
click at [700, 607] on div "Continue" at bounding box center [597, 601] width 379 height 48
click at [712, 598] on div "Continue" at bounding box center [597, 601] width 379 height 48
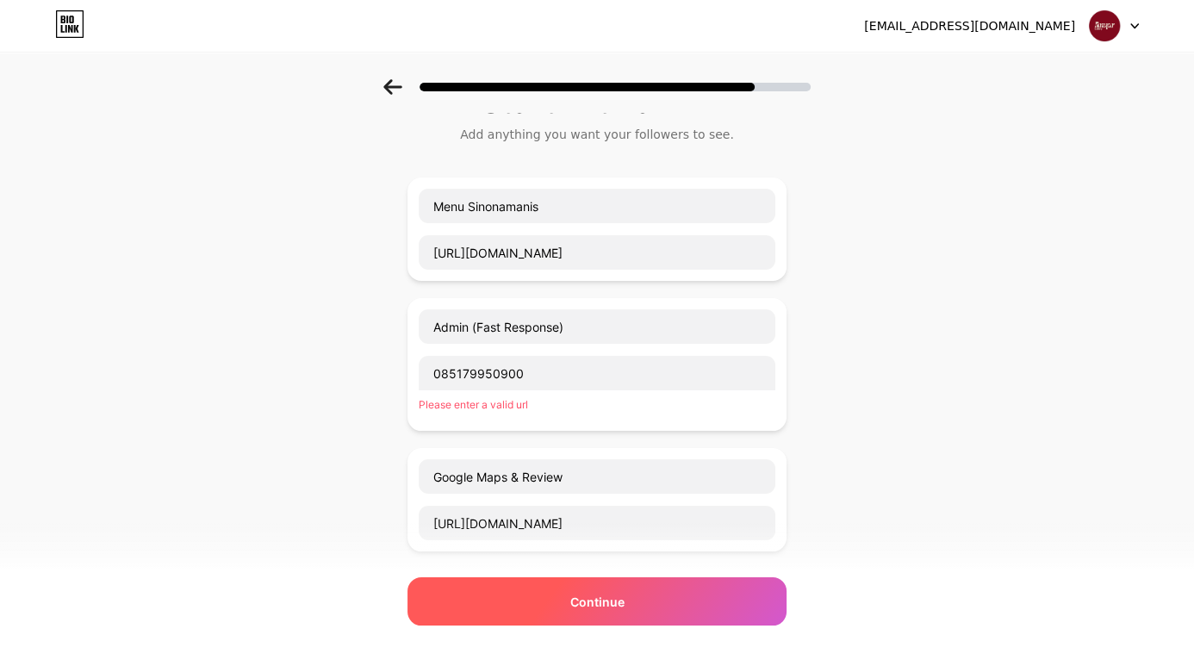
scroll to position [0, 0]
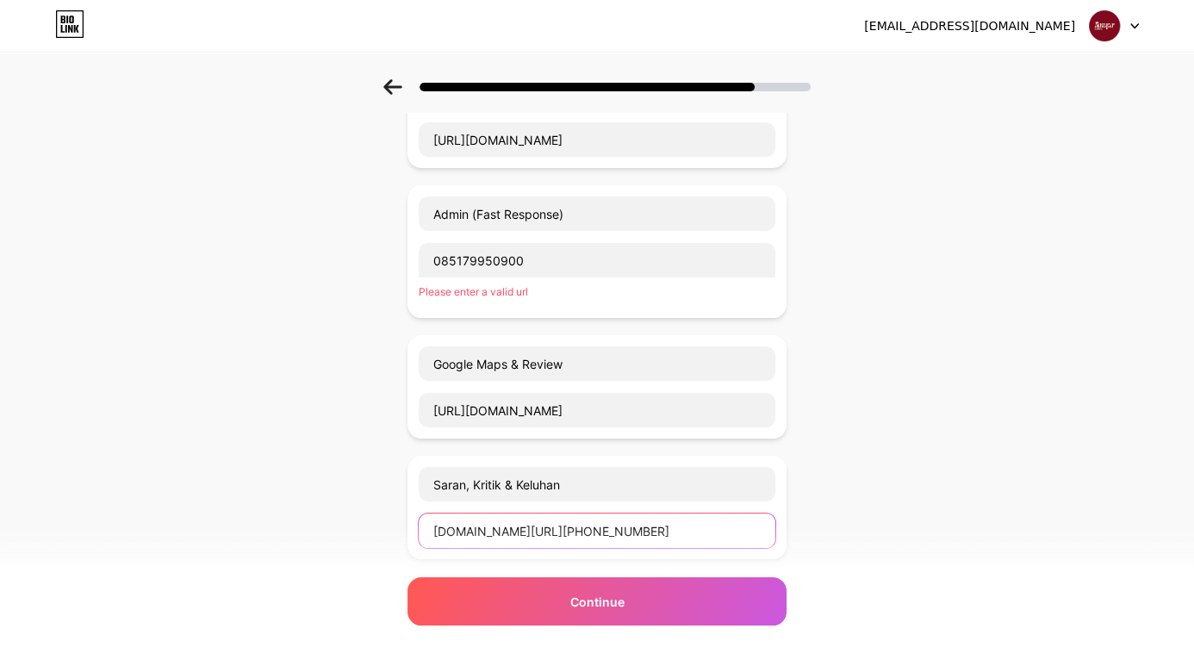
click at [680, 529] on input "[DOMAIN_NAME][URL][PHONE_NUMBER]" at bounding box center [597, 530] width 357 height 34
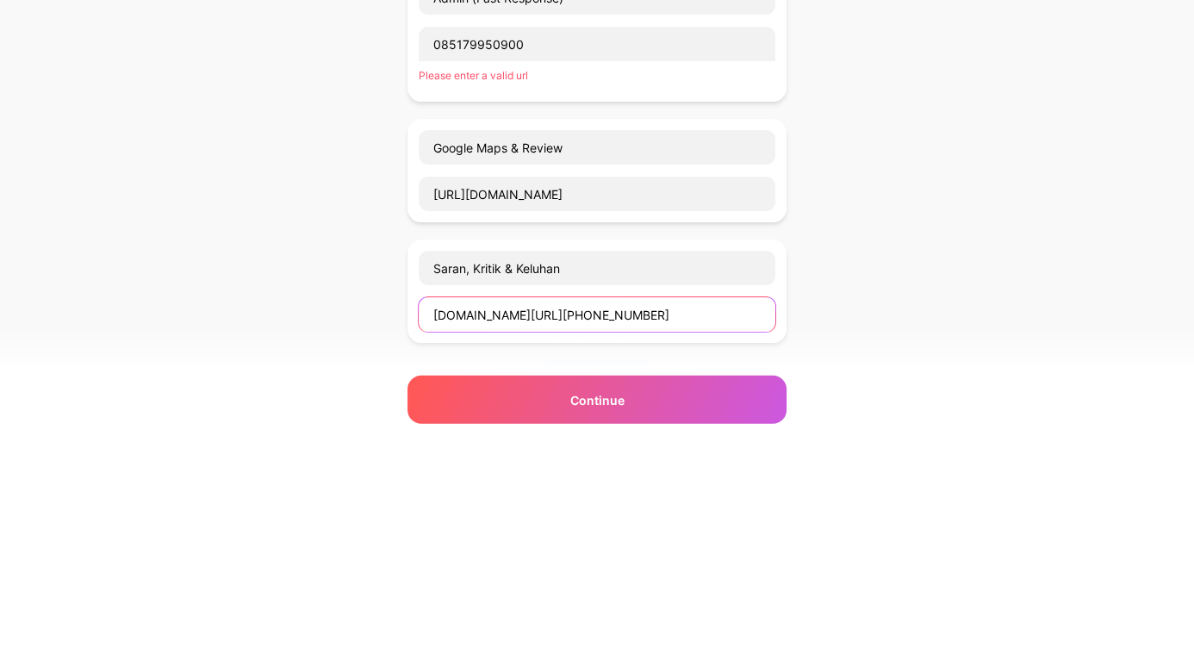
scroll to position [165, 0]
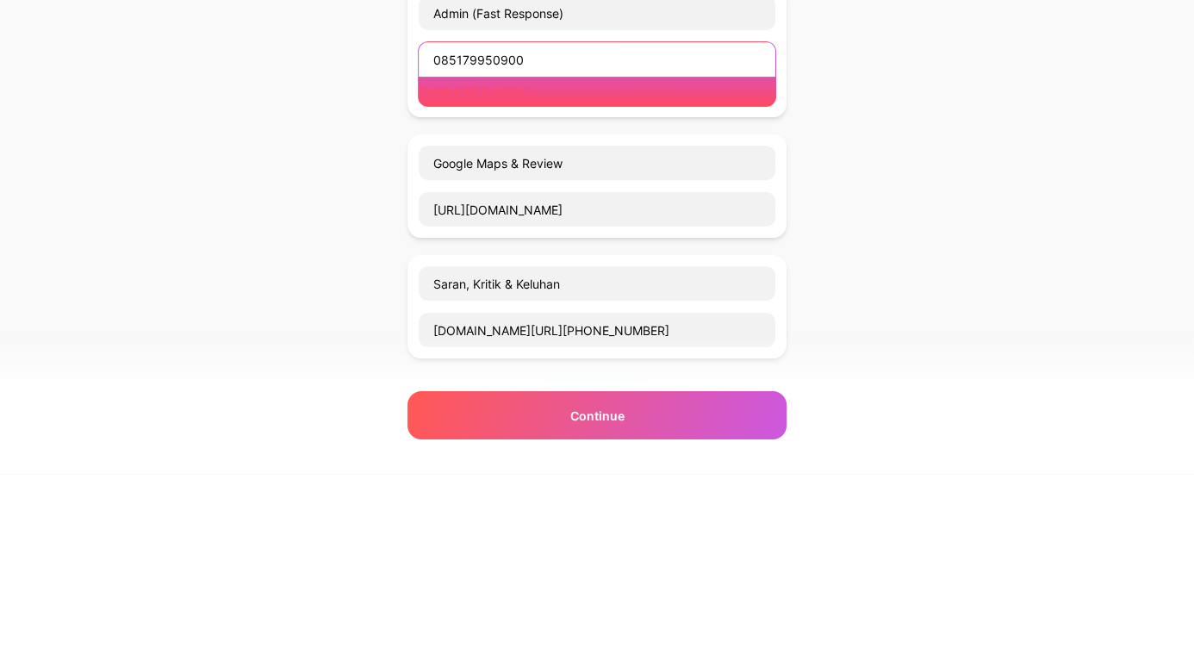
click at [434, 243] on input "085179950900" at bounding box center [597, 245] width 357 height 34
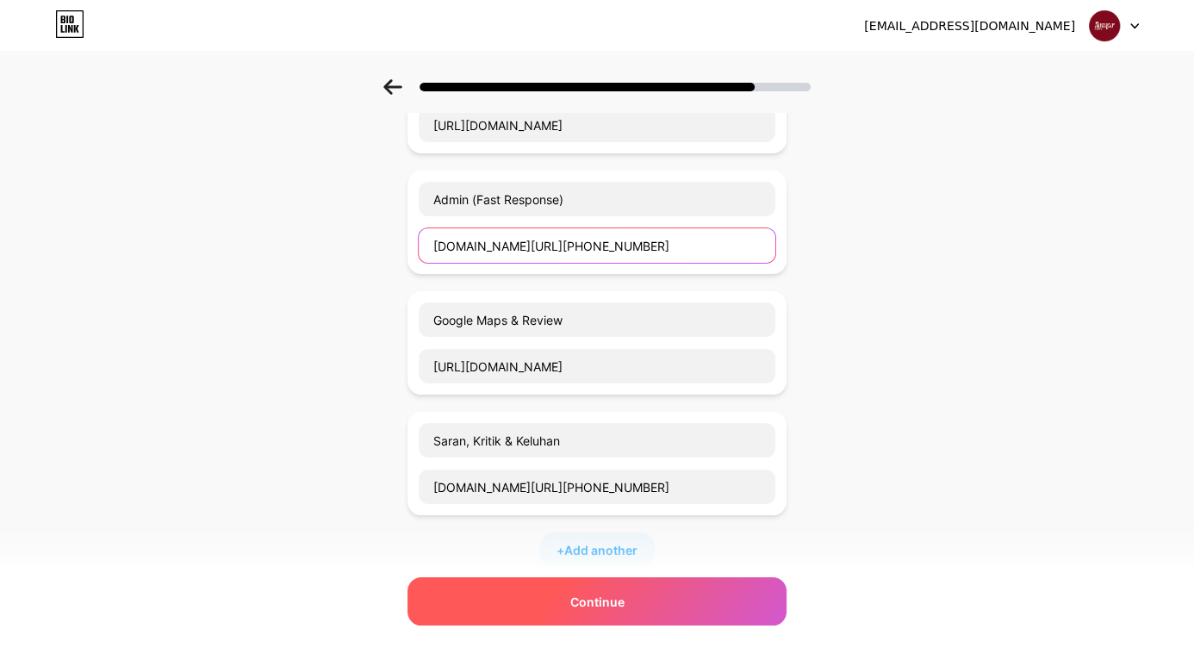
type input "[DOMAIN_NAME][URL][PHONE_NUMBER]"
click at [698, 581] on div "Continue" at bounding box center [597, 601] width 379 height 48
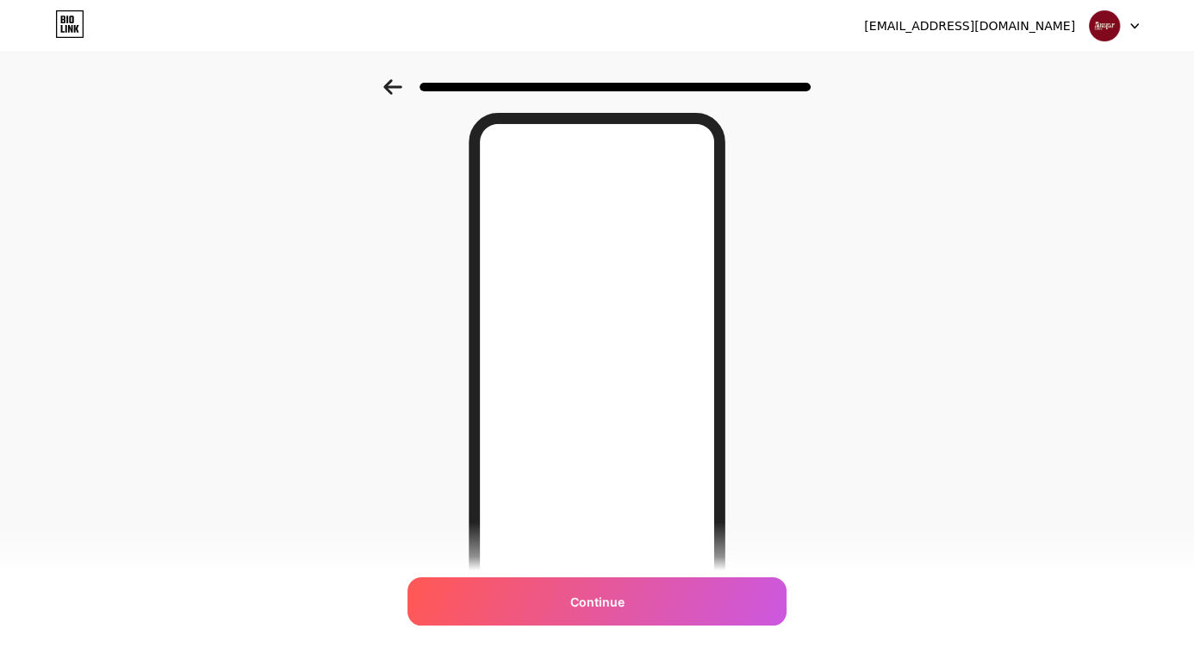
scroll to position [122, 0]
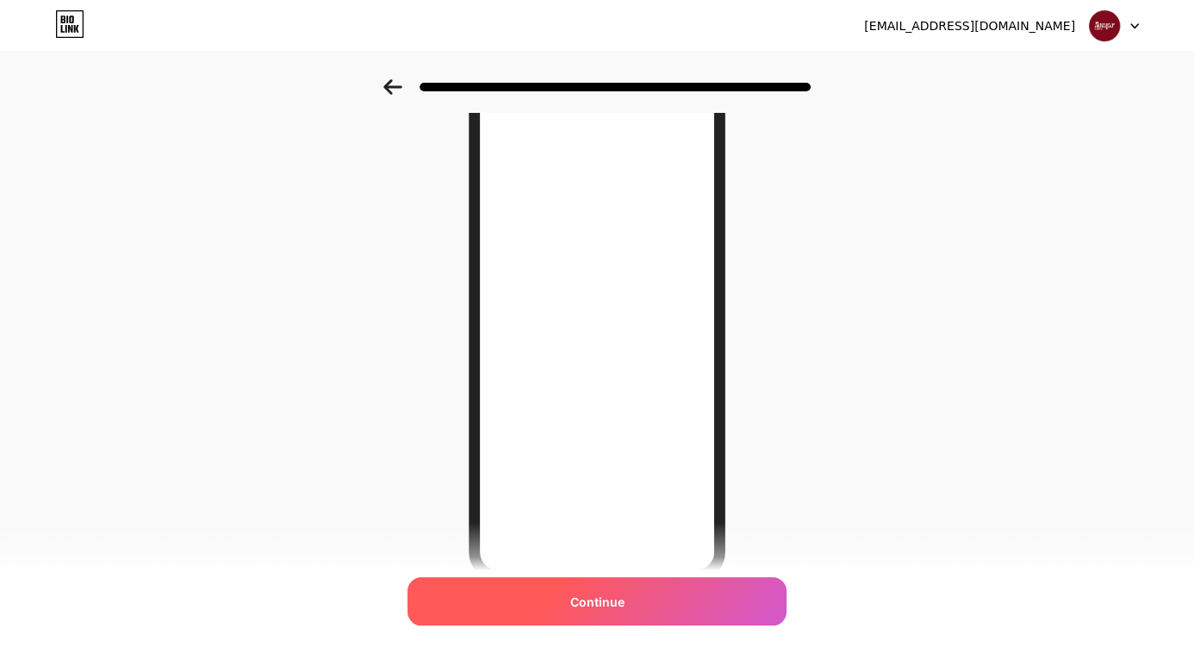
click at [725, 625] on div "Continue" at bounding box center [597, 601] width 379 height 48
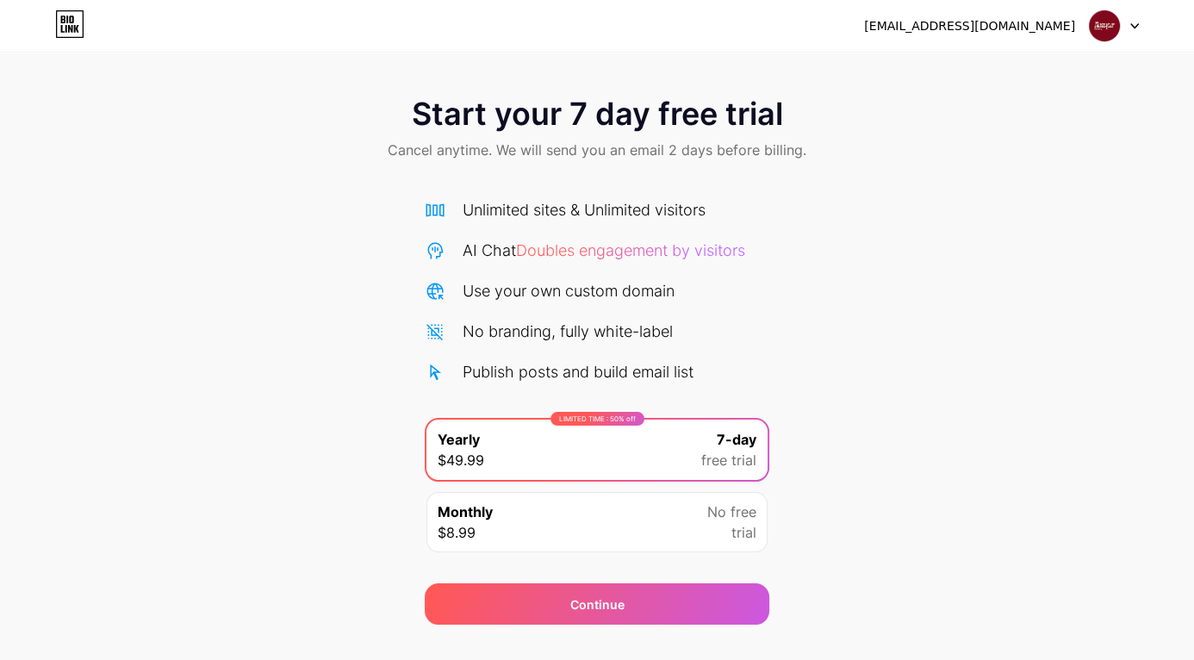
click at [72, 37] on icon at bounding box center [70, 24] width 27 height 27
click at [72, 19] on icon at bounding box center [69, 24] width 29 height 28
click at [1134, 26] on icon at bounding box center [1134, 26] width 9 height 6
click at [1131, 24] on icon at bounding box center [1134, 26] width 7 height 4
click at [737, 526] on span "trial" at bounding box center [743, 532] width 25 height 21
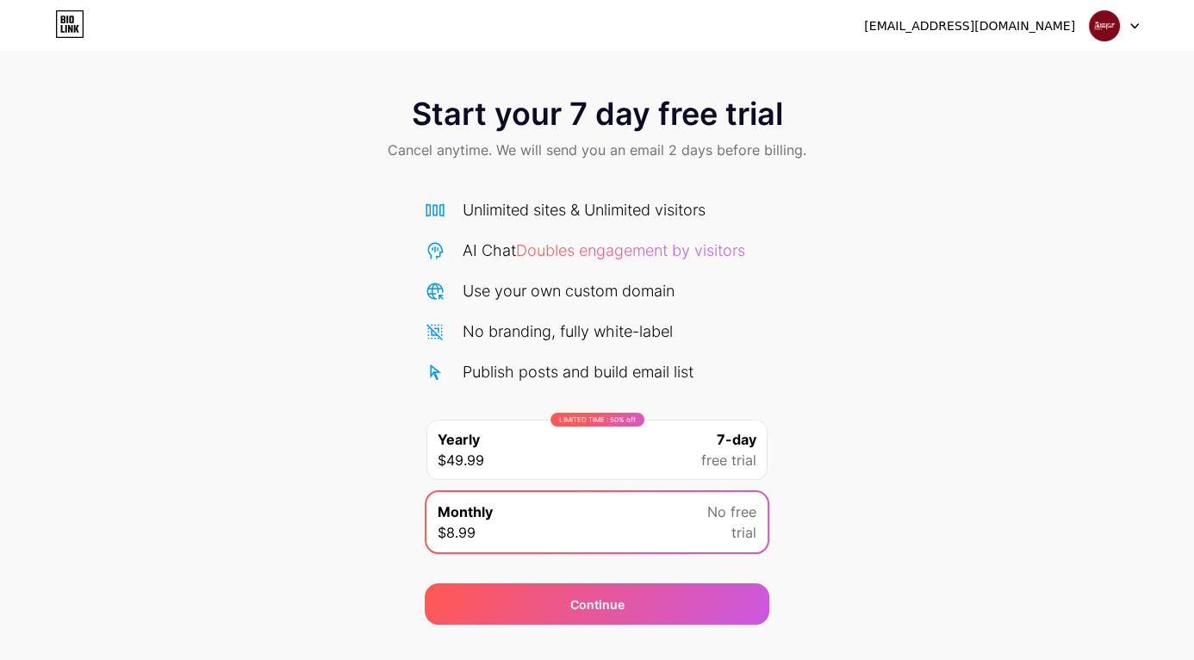
click at [63, 28] on icon at bounding box center [69, 24] width 29 height 28
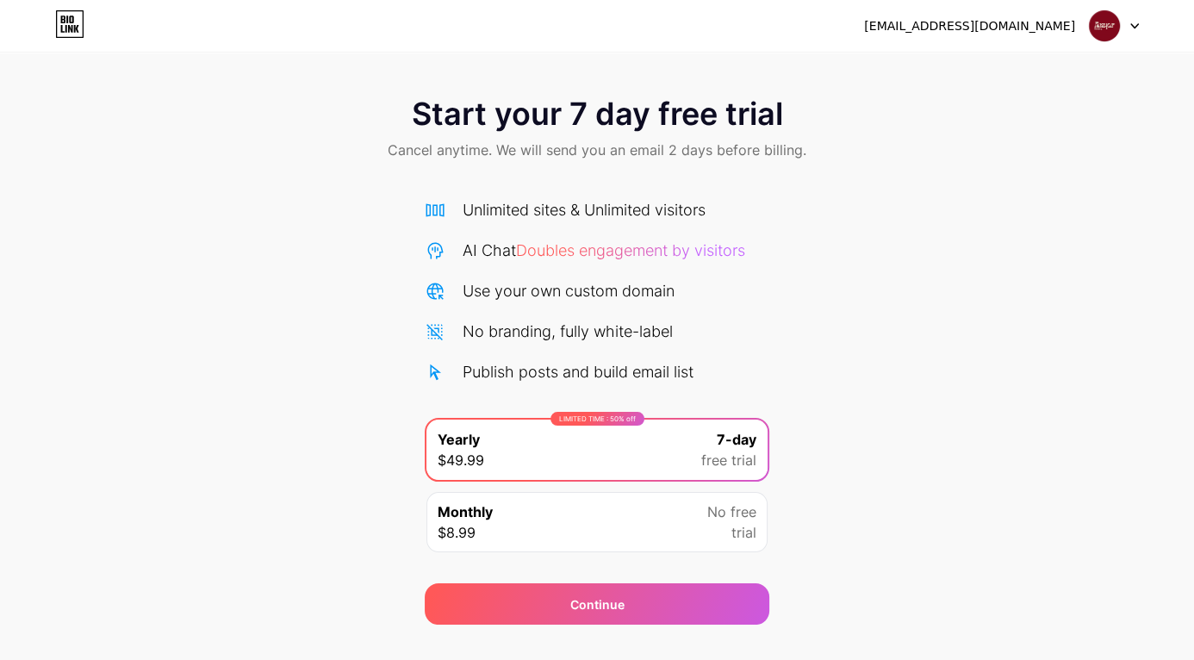
click at [76, 28] on icon at bounding box center [76, 29] width 5 height 8
click at [1134, 25] on icon at bounding box center [1134, 26] width 9 height 6
click at [1099, 28] on img at bounding box center [1104, 25] width 33 height 33
click at [1105, 20] on img at bounding box center [1104, 25] width 33 height 33
click at [456, 519] on span "Monthly" at bounding box center [465, 511] width 55 height 21
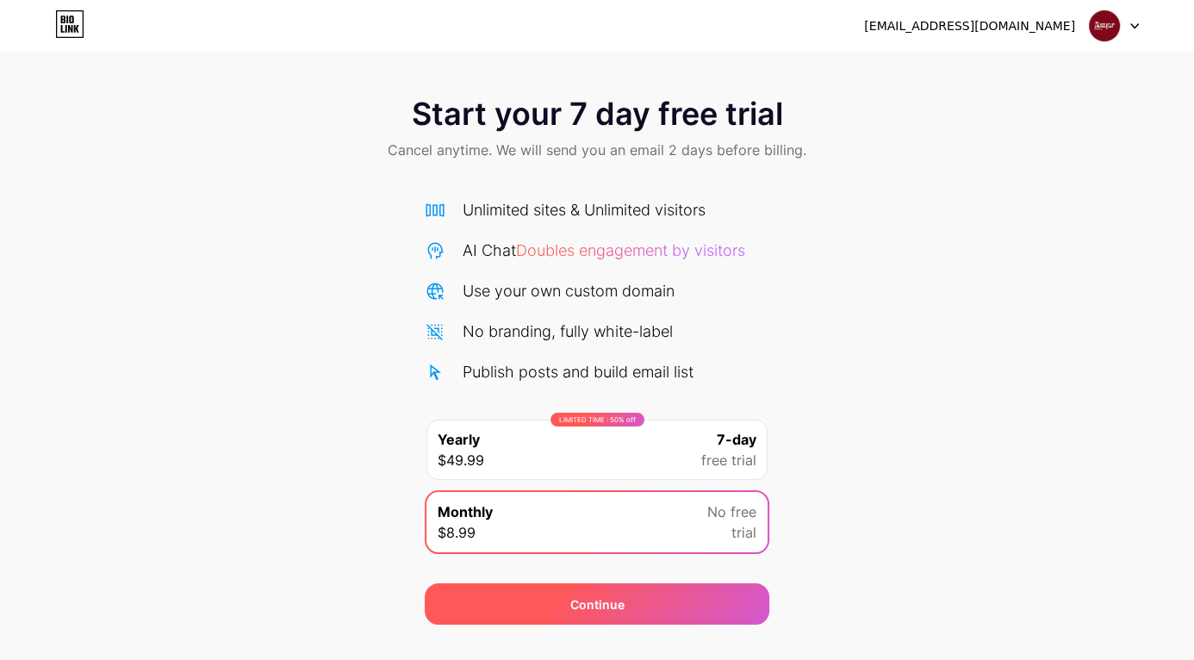
click at [483, 614] on div "Continue" at bounding box center [597, 603] width 345 height 41
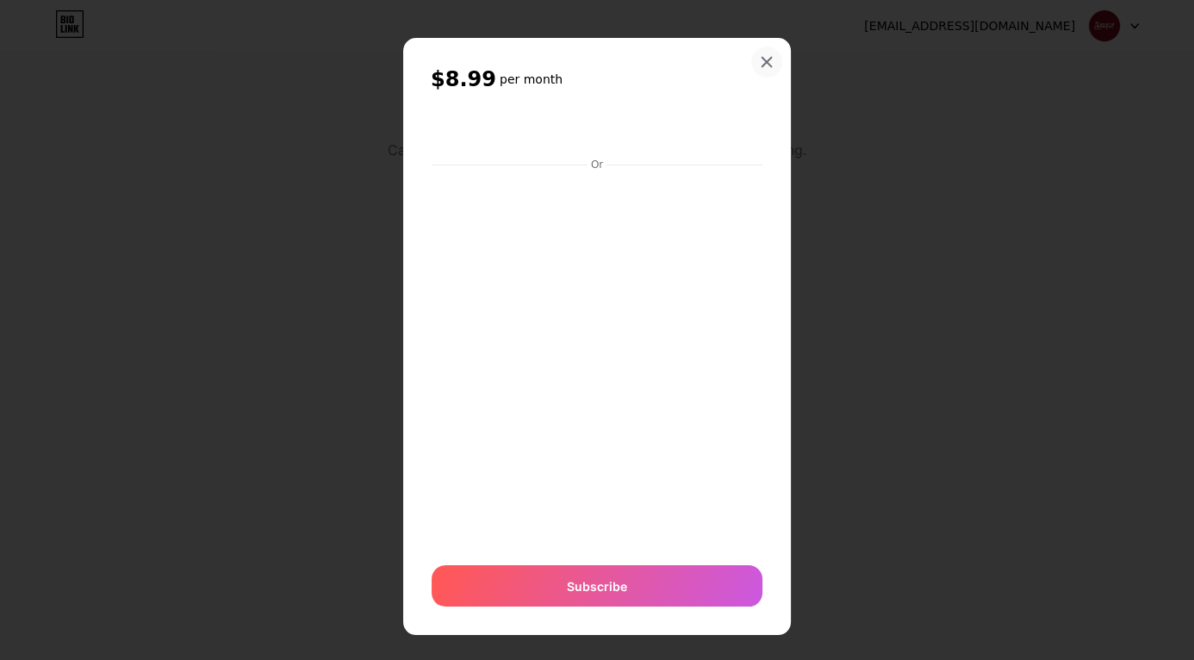
click at [753, 78] on div at bounding box center [766, 62] width 31 height 31
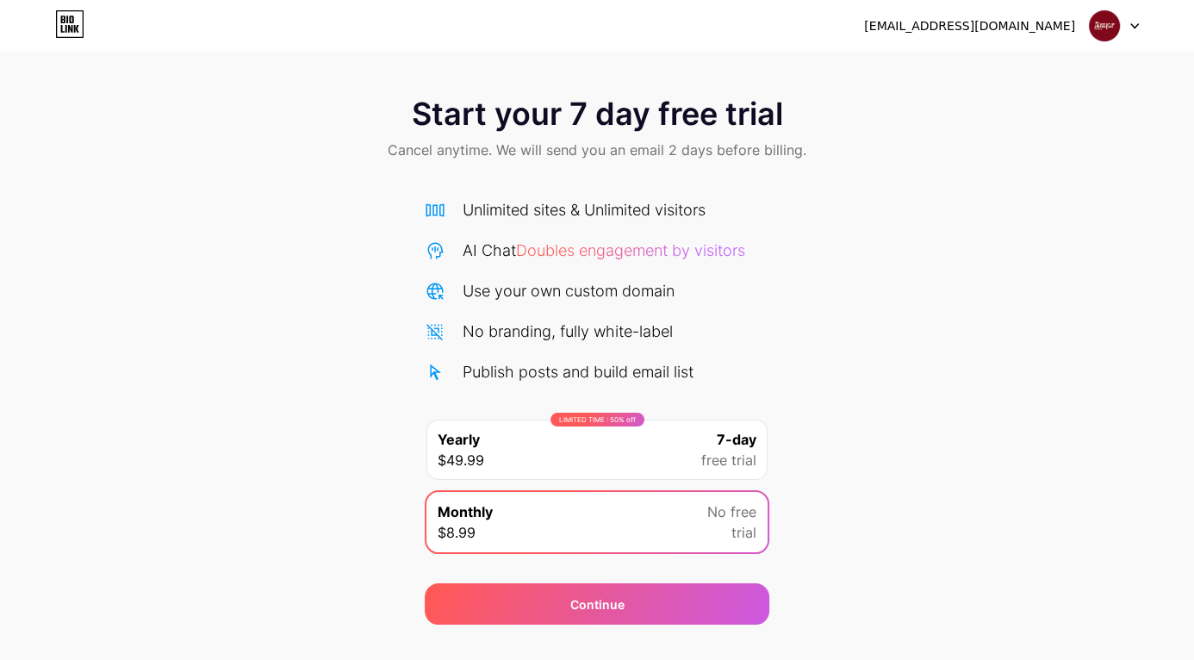
click at [76, 28] on icon at bounding box center [76, 29] width 5 height 8
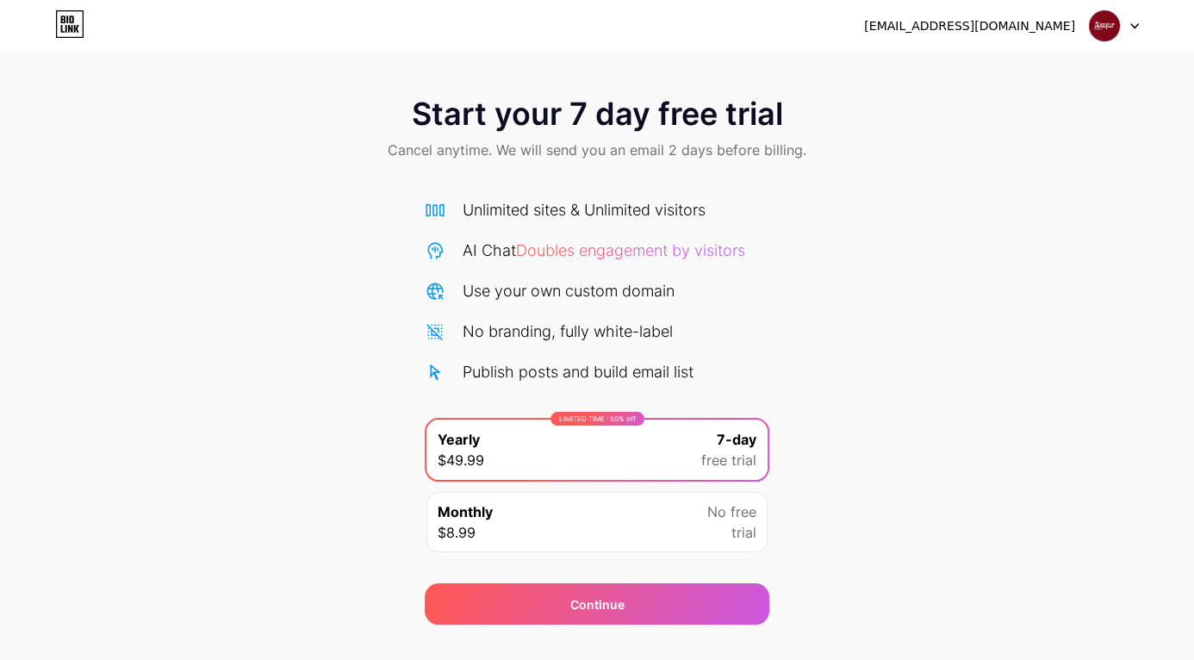
click at [1119, 34] on span at bounding box center [1104, 25] width 33 height 33
click at [1055, 73] on li "Logout" at bounding box center [1031, 70] width 214 height 47
